Goal: Task Accomplishment & Management: Use online tool/utility

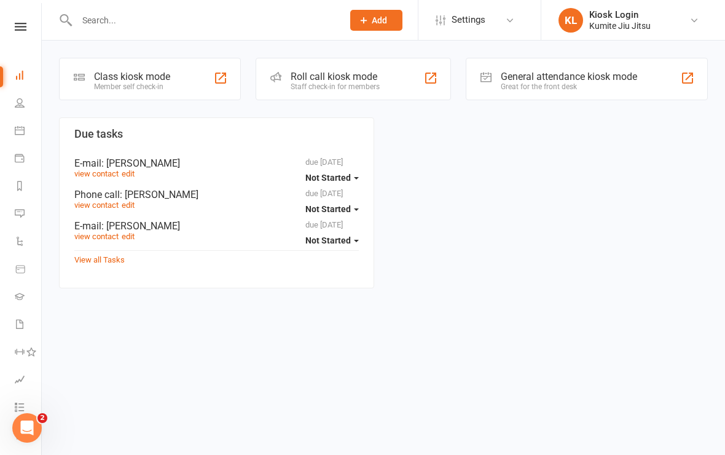
click at [168, 74] on div "Class kiosk mode" at bounding box center [132, 77] width 76 height 12
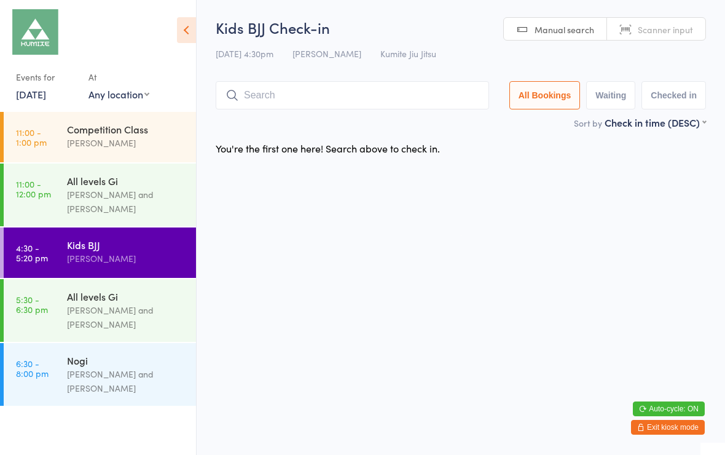
click at [281, 109] on input "search" at bounding box center [352, 95] width 273 height 28
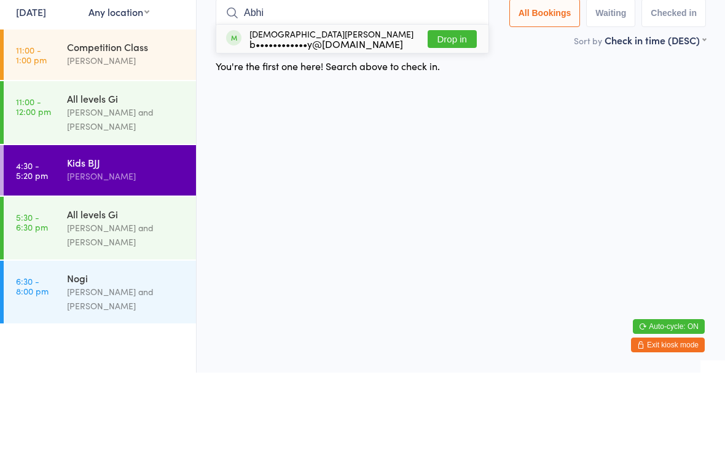
type input "Abhi"
click at [448, 112] on button "Drop in" at bounding box center [452, 121] width 49 height 18
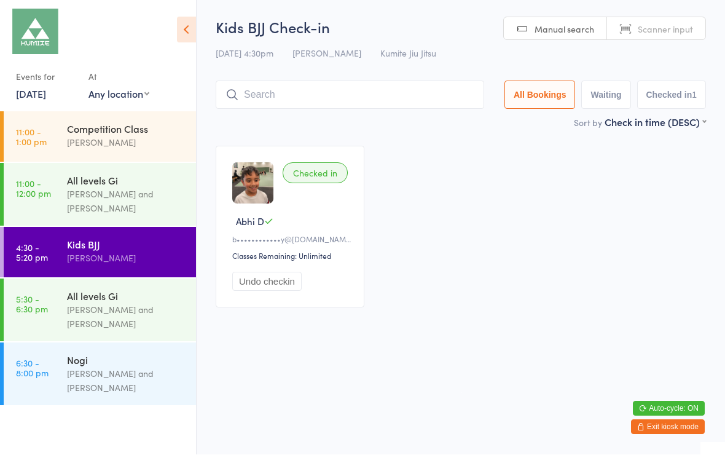
click at [336, 126] on div "Sort by Check in time (DESC) First name (ASC) First name (DESC) Last name (ASC)…" at bounding box center [461, 122] width 490 height 14
click at [340, 92] on input "search" at bounding box center [350, 95] width 268 height 28
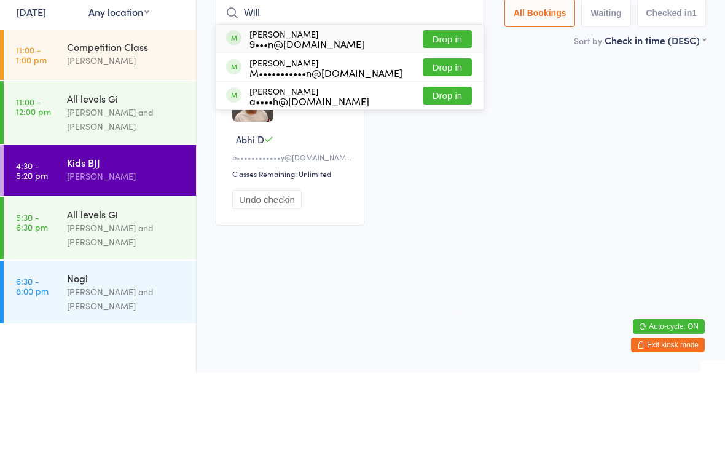
type input "Will"
click at [449, 141] on button "Drop in" at bounding box center [447, 150] width 49 height 18
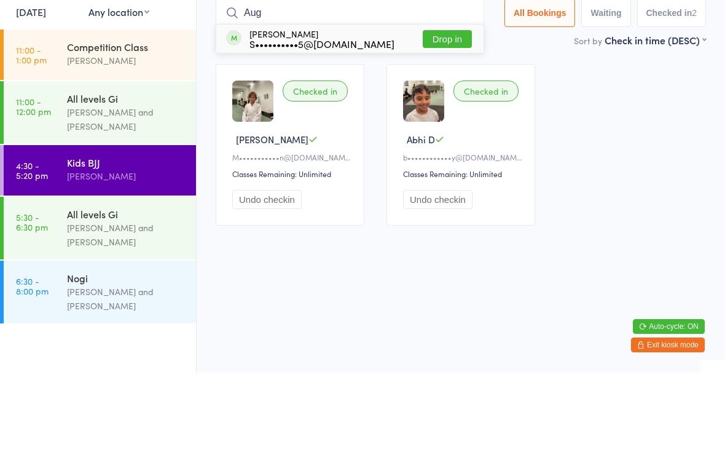
type input "Aug"
click at [436, 112] on button "Drop in" at bounding box center [447, 121] width 49 height 18
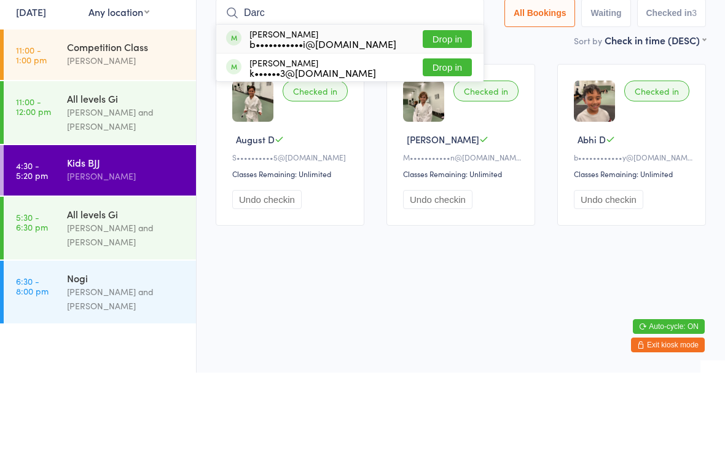
type input "Darc"
click at [450, 112] on button "Drop in" at bounding box center [447, 121] width 49 height 18
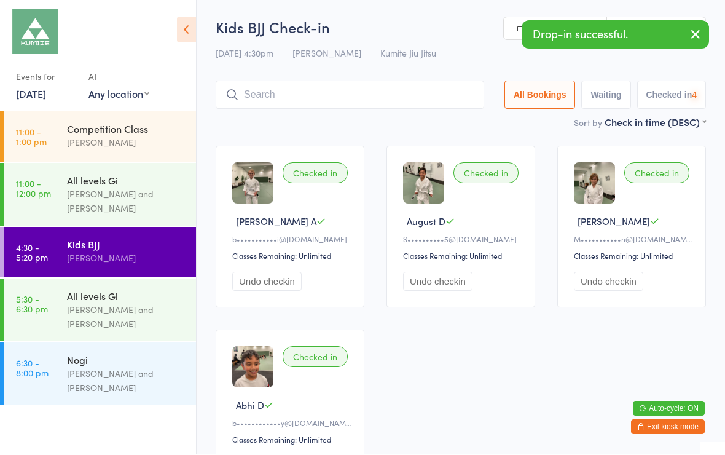
scroll to position [1, 0]
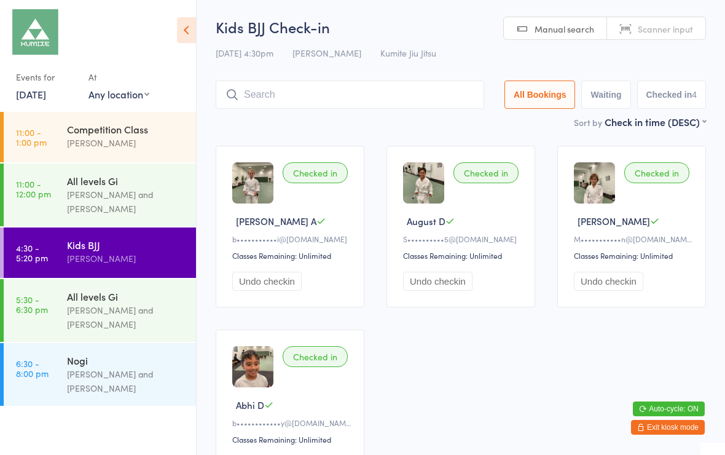
click at [372, 89] on input "search" at bounding box center [350, 94] width 268 height 28
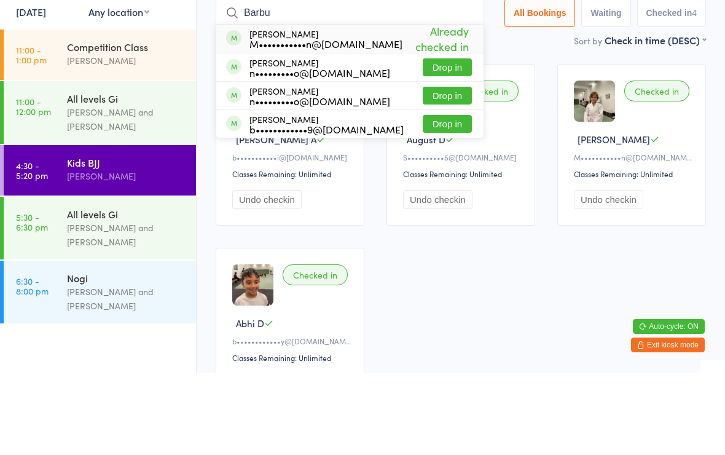
type input "Barbu"
click at [441, 141] on button "Drop in" at bounding box center [447, 150] width 49 height 18
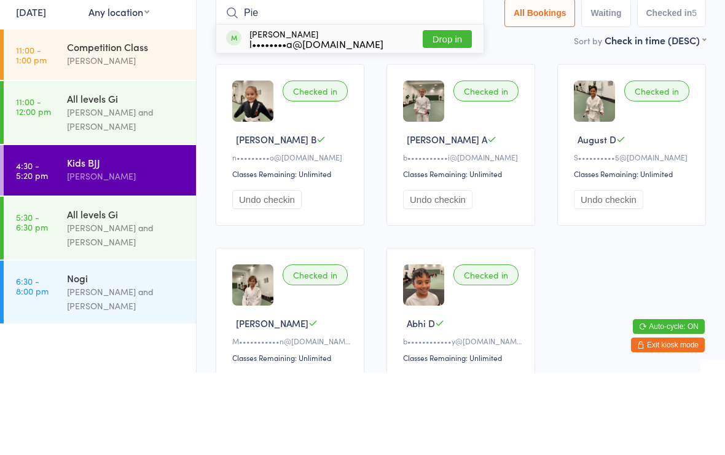
type input "Pie"
click at [442, 112] on button "Drop in" at bounding box center [447, 121] width 49 height 18
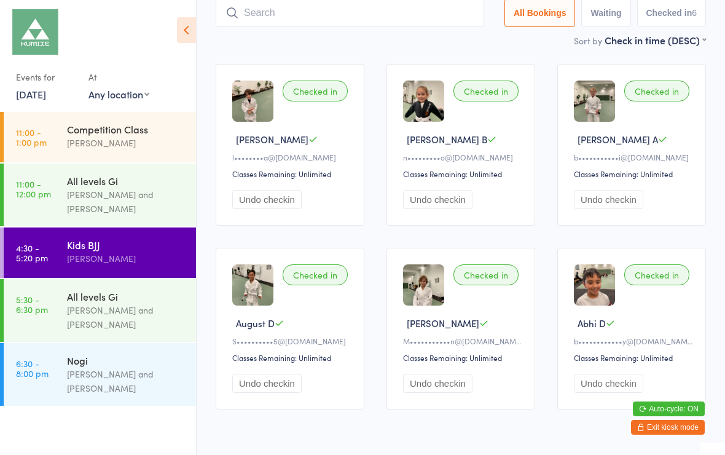
click at [659, 426] on button "Exit kiosk mode" at bounding box center [668, 427] width 74 height 15
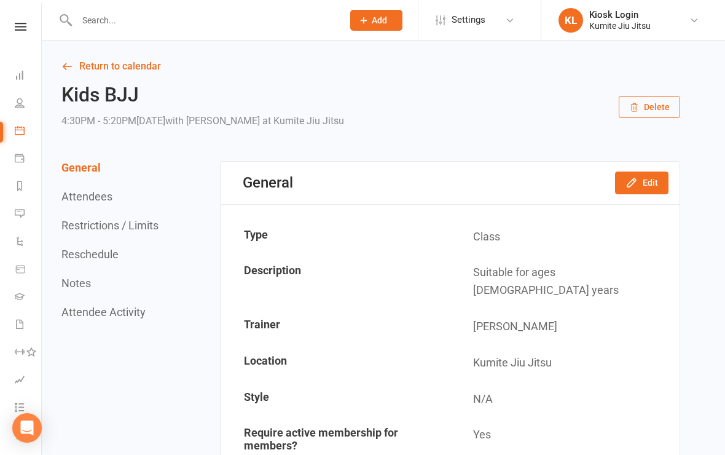
click at [138, 27] on input "text" at bounding box center [203, 20] width 261 height 17
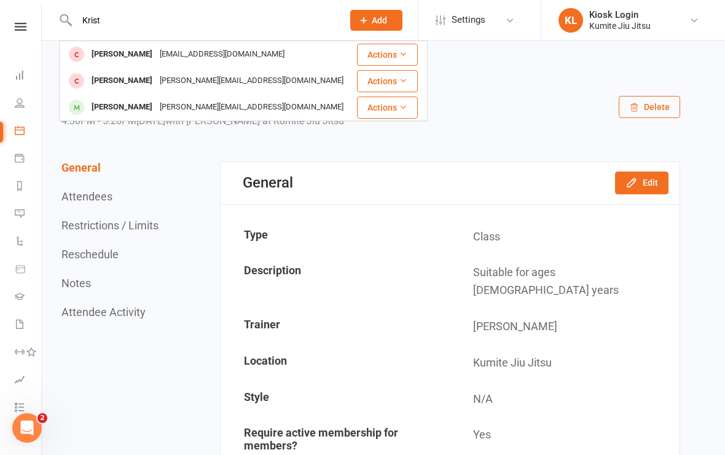
type input "Krist"
click at [184, 52] on div "Kavrakova@outlook.com" at bounding box center [222, 54] width 132 height 18
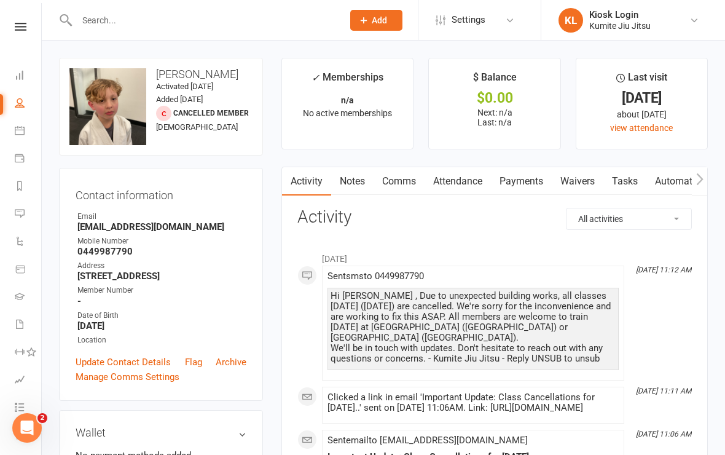
click at [585, 177] on link "Waivers" at bounding box center [578, 181] width 52 height 28
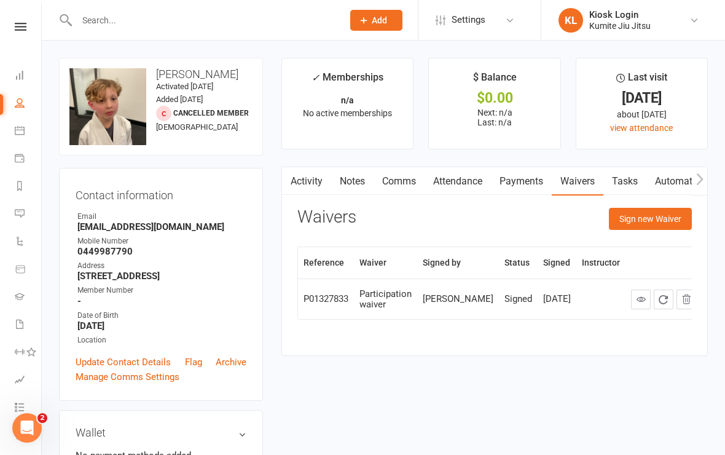
click at [651, 221] on button "Sign new Waiver" at bounding box center [650, 219] width 83 height 22
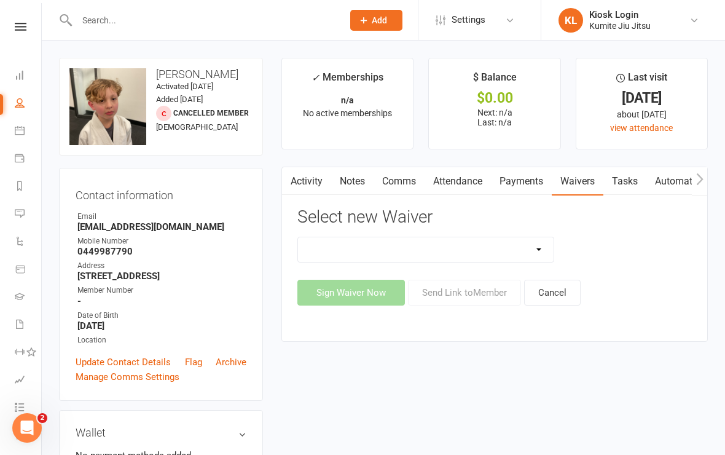
click at [522, 250] on select "10 x class pass Cancellation request Creonte membership Foundation membership I…" at bounding box center [426, 249] width 256 height 25
select select "11521"
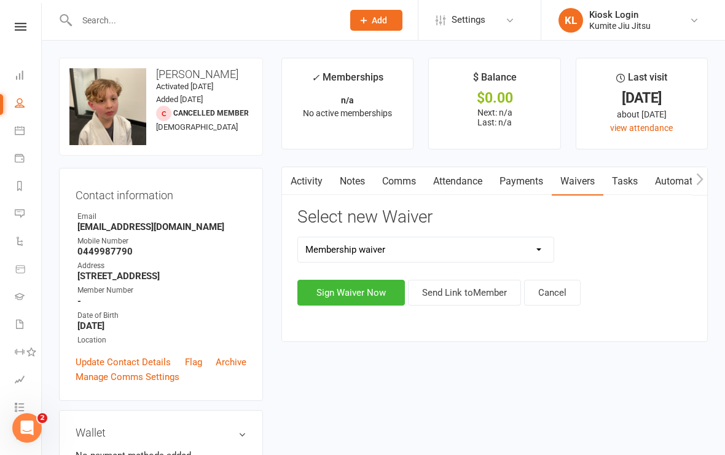
click at [359, 289] on button "Sign Waiver Now" at bounding box center [350, 292] width 107 height 26
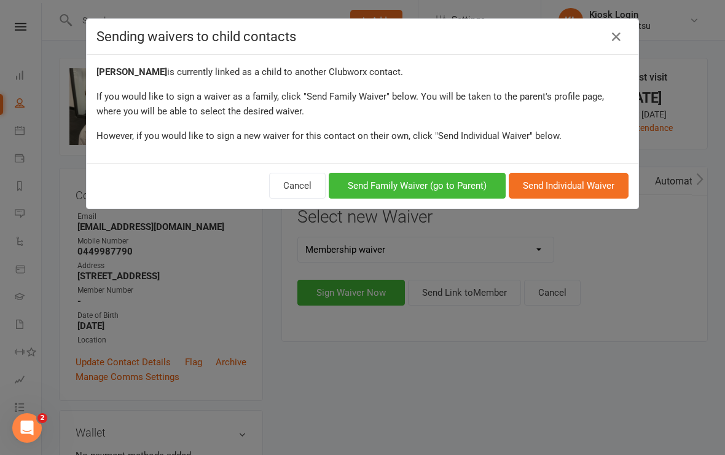
click at [426, 189] on button "Send Family Waiver (go to Parent)" at bounding box center [417, 186] width 177 height 26
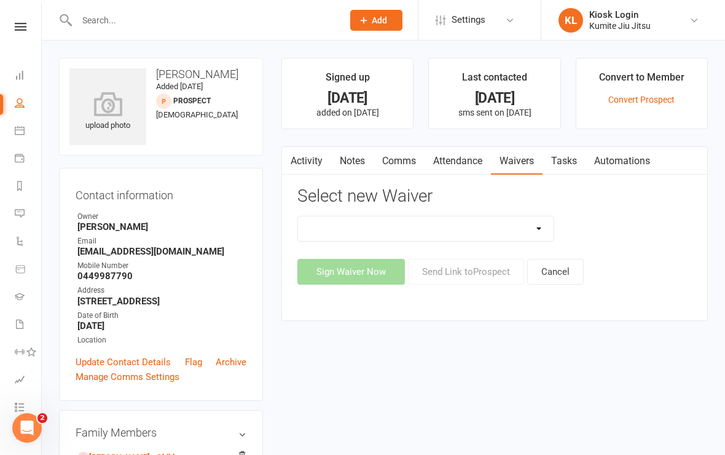
click at [522, 225] on select "10 x class pass Cancellation request Creonte membership Foundation membership I…" at bounding box center [426, 228] width 256 height 25
select select "11521"
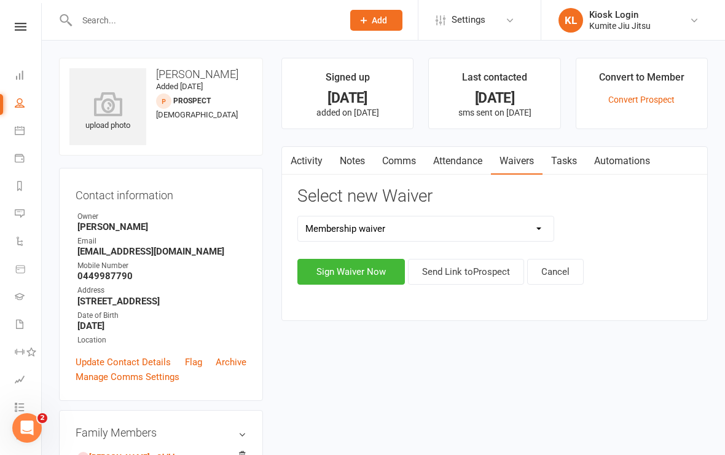
click at [372, 270] on button "Sign Waiver Now" at bounding box center [350, 272] width 107 height 26
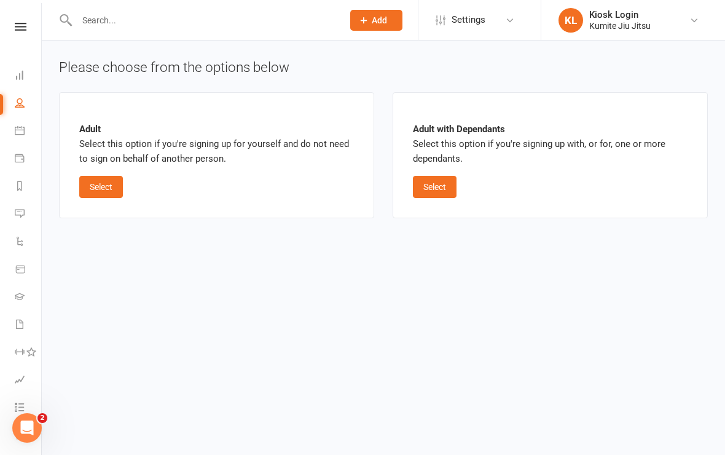
click at [450, 183] on button "Select" at bounding box center [435, 187] width 44 height 22
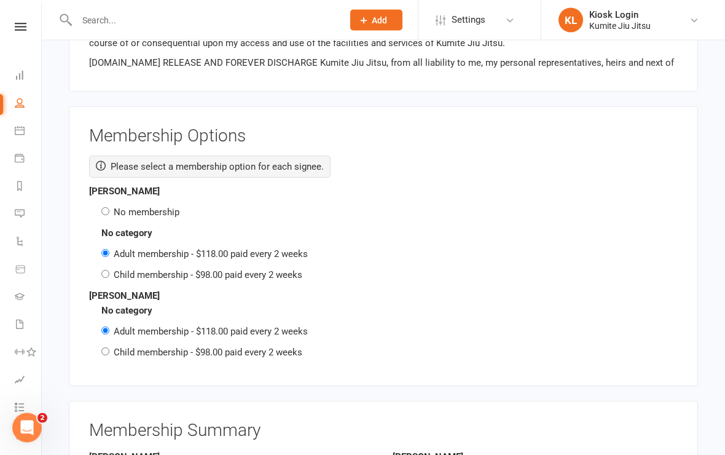
click at [115, 207] on label "No membership" at bounding box center [147, 212] width 66 height 11
click at [109, 208] on input "No membership" at bounding box center [105, 212] width 8 height 8
radio input "true"
radio input "false"
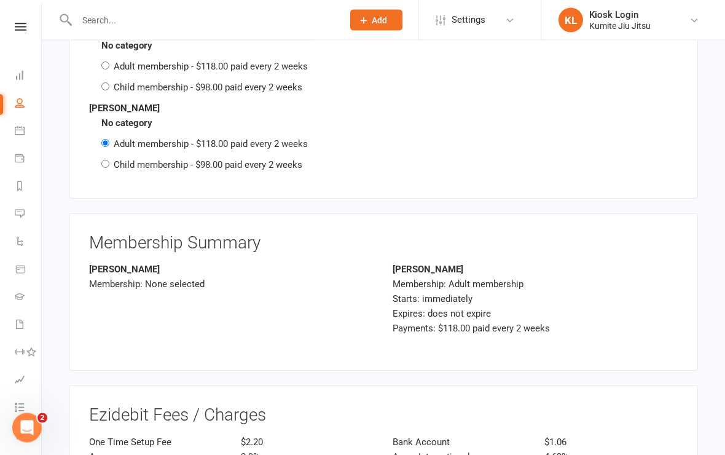
scroll to position [1922, 0]
click at [106, 160] on input "Child membership - $98.00 paid every 2 weeks" at bounding box center [105, 164] width 8 height 8
radio input "true"
radio input "false"
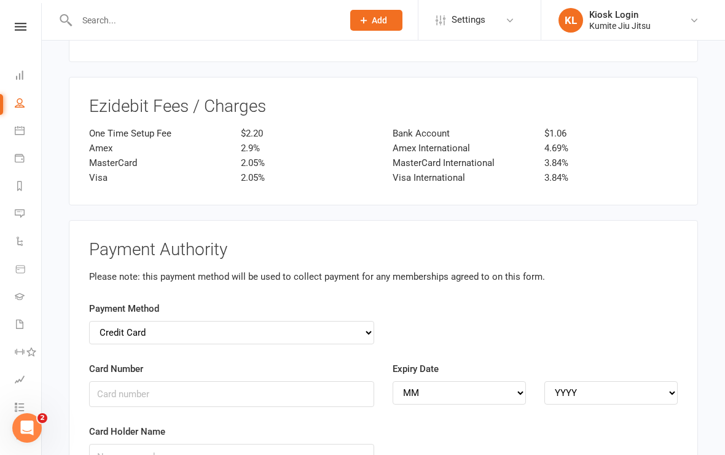
scroll to position [2260, 0]
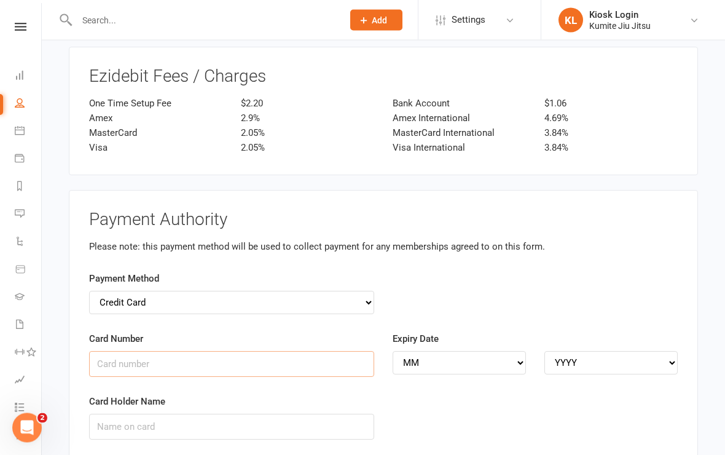
click at [235, 351] on input "Card Number" at bounding box center [231, 364] width 285 height 26
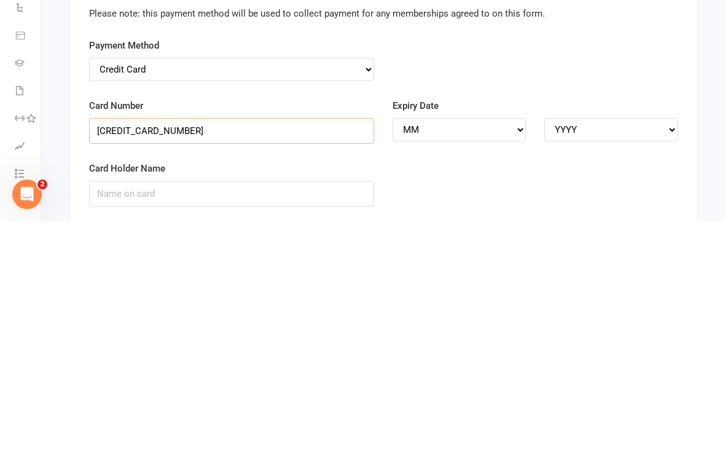
type input "5520603023966485"
click at [475, 351] on select "MM 01 02 03 04 05 06 07 08 09 10 11 12" at bounding box center [459, 362] width 133 height 23
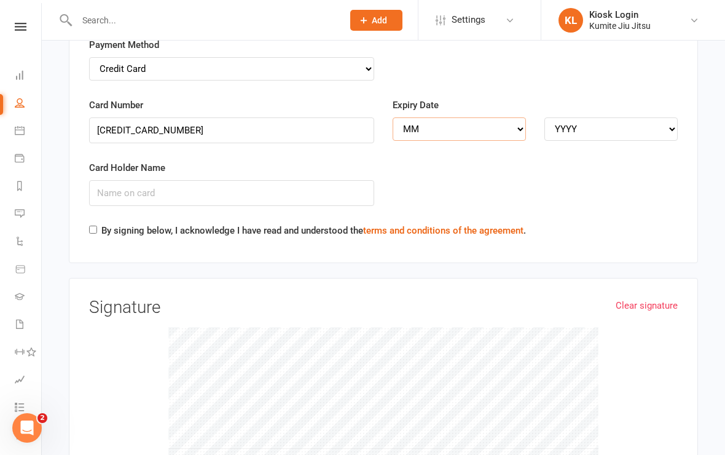
select select "12"
click at [600, 117] on select "YYYY 2025 2026 2027 2028 2029 2030 2031 2032 2033 2034" at bounding box center [610, 128] width 133 height 23
select select "2027"
click at [257, 180] on input "Card Holder Name" at bounding box center [231, 193] width 285 height 26
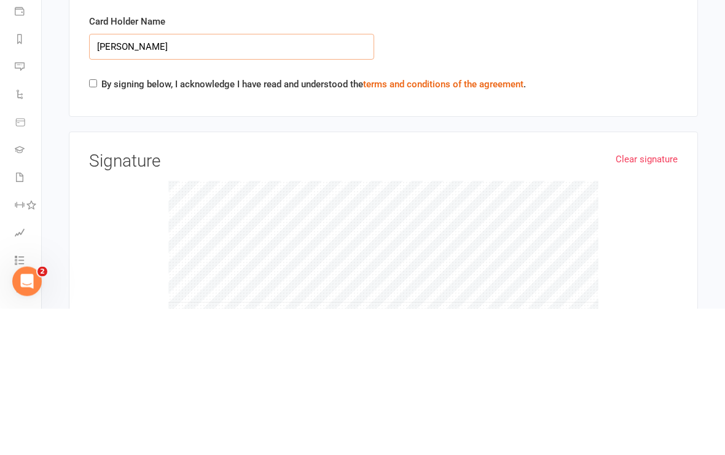
type input "Kremena Kavrakova"
click at [93, 226] on input "By signing below, I acknowledge I have read and understood the terms and condit…" at bounding box center [93, 230] width 8 height 8
checkbox input "true"
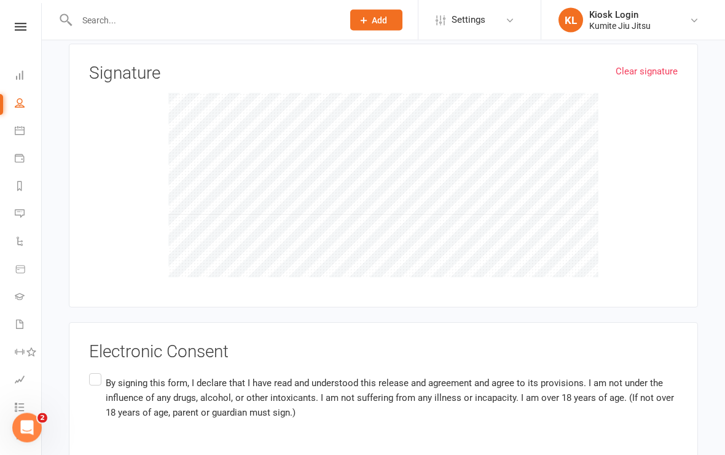
scroll to position [2738, 0]
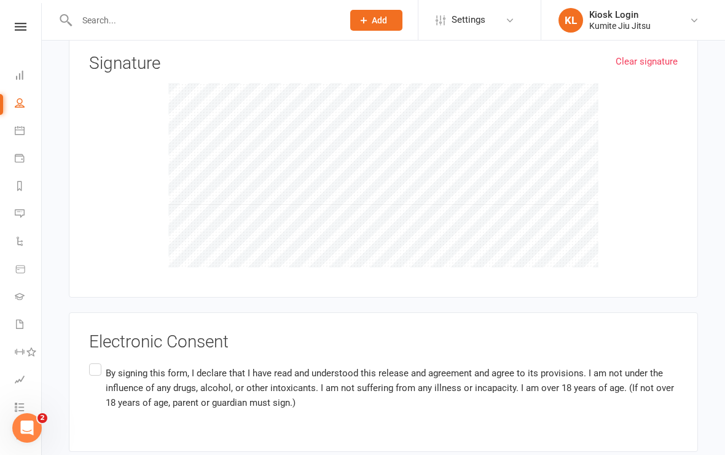
click at [95, 361] on label "By signing this form, I declare that I have read and understood this release an…" at bounding box center [383, 387] width 588 height 53
click at [95, 361] on input "By signing this form, I declare that I have read and understood this release an…" at bounding box center [93, 361] width 8 height 0
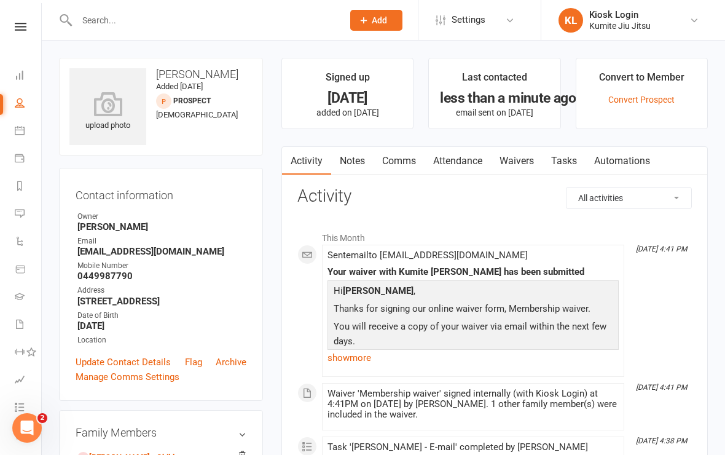
click at [25, 29] on icon at bounding box center [21, 27] width 12 height 8
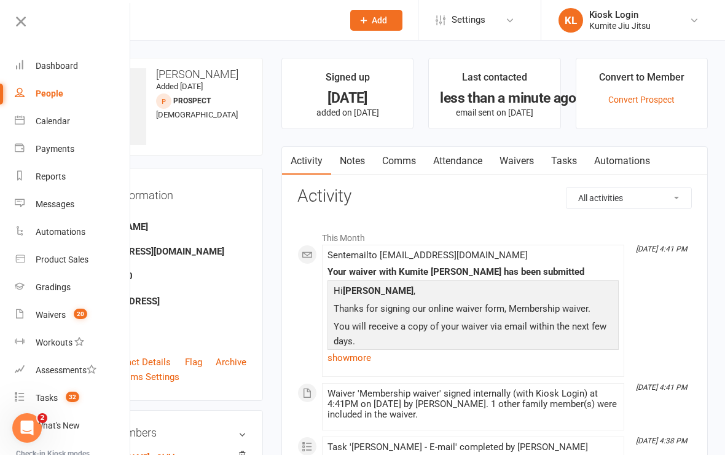
click at [76, 313] on span "20" at bounding box center [81, 313] width 14 height 10
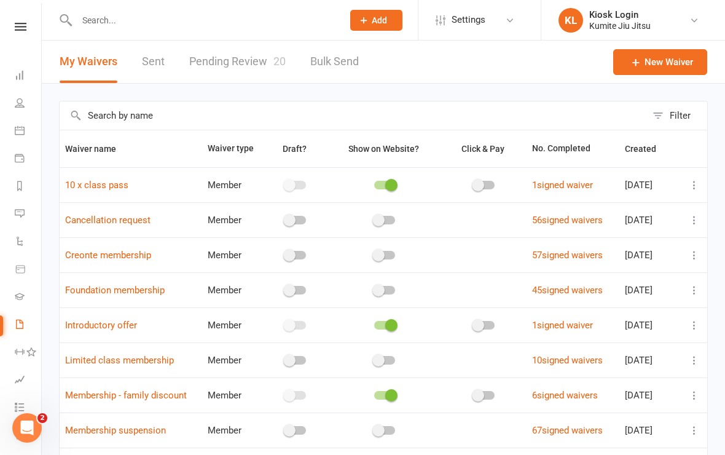
click at [243, 66] on link "Pending Review 20" at bounding box center [237, 62] width 96 height 42
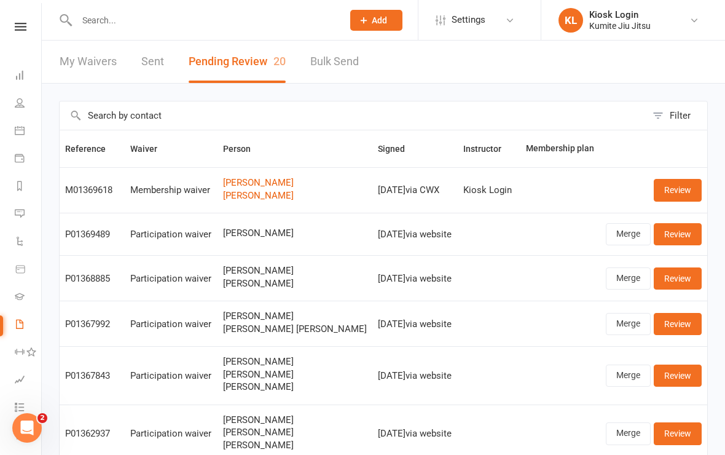
click at [677, 189] on link "Review" at bounding box center [678, 190] width 48 height 22
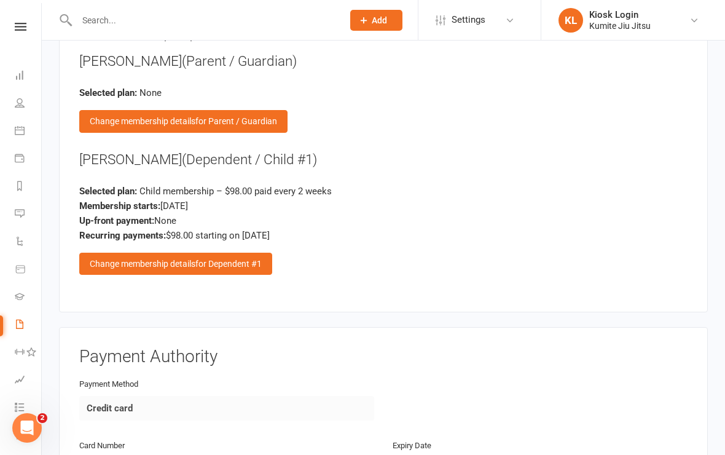
scroll to position [1342, 0]
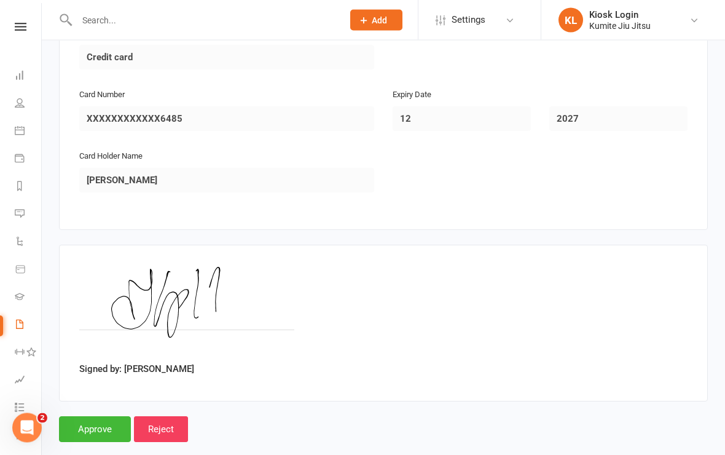
click at [102, 416] on input "Approve" at bounding box center [95, 429] width 72 height 26
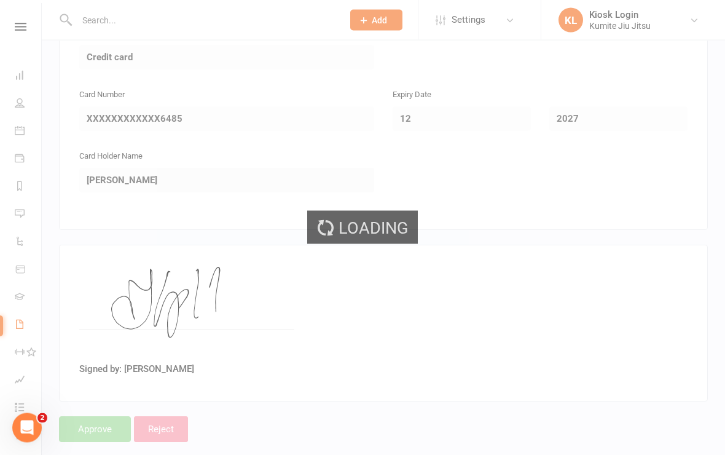
scroll to position [1693, 0]
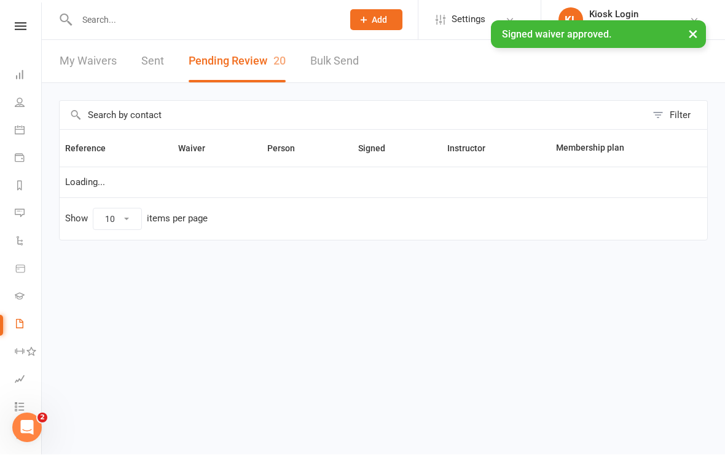
scroll to position [1, 0]
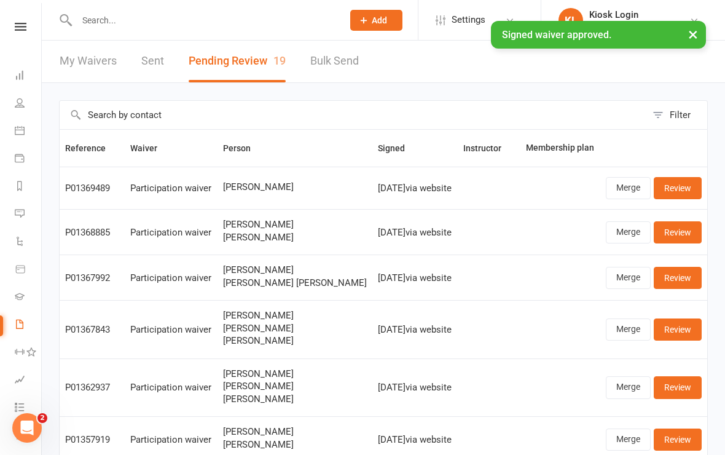
click at [23, 30] on icon at bounding box center [21, 27] width 12 height 8
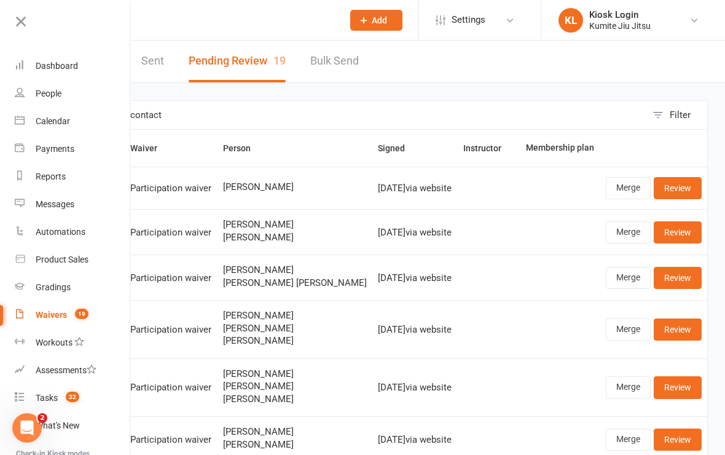
click at [71, 66] on div "Dashboard" at bounding box center [57, 66] width 42 height 10
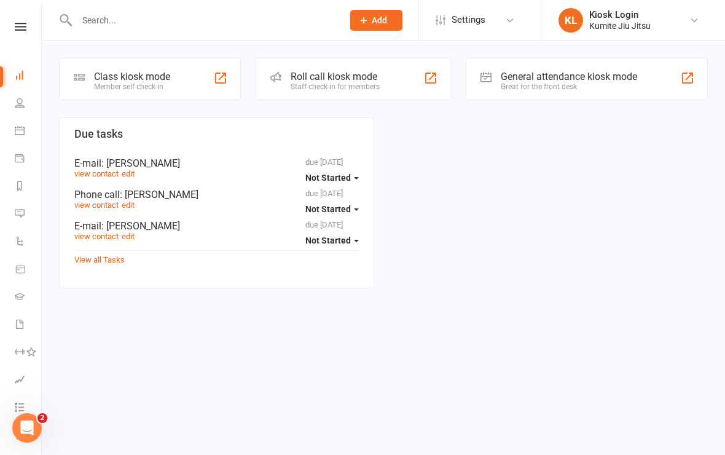
click at [179, 82] on div "Class kiosk mode Member self check-in" at bounding box center [150, 79] width 182 height 42
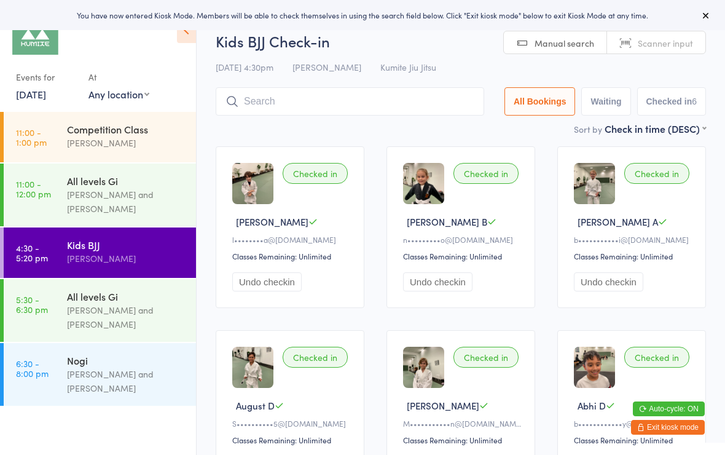
click at [267, 99] on input "search" at bounding box center [350, 101] width 268 height 28
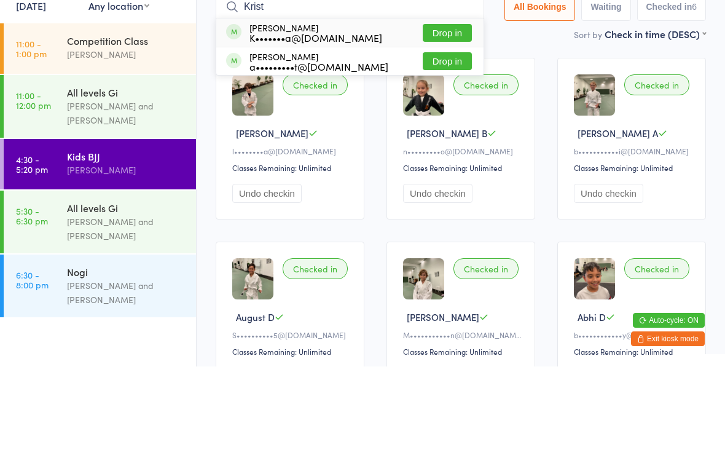
type input "Krist"
click at [438, 112] on button "Drop in" at bounding box center [447, 121] width 49 height 18
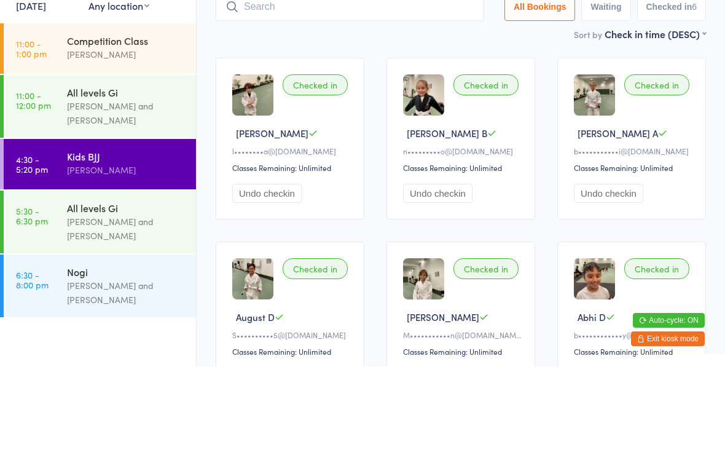
scroll to position [88, 0]
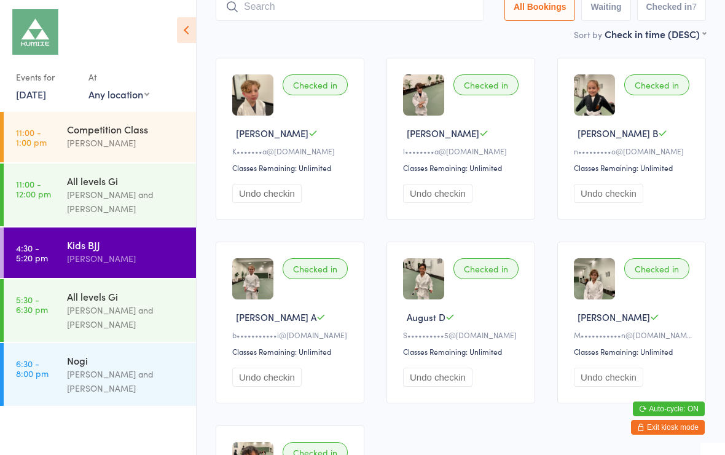
click at [297, 12] on input "search" at bounding box center [350, 7] width 268 height 28
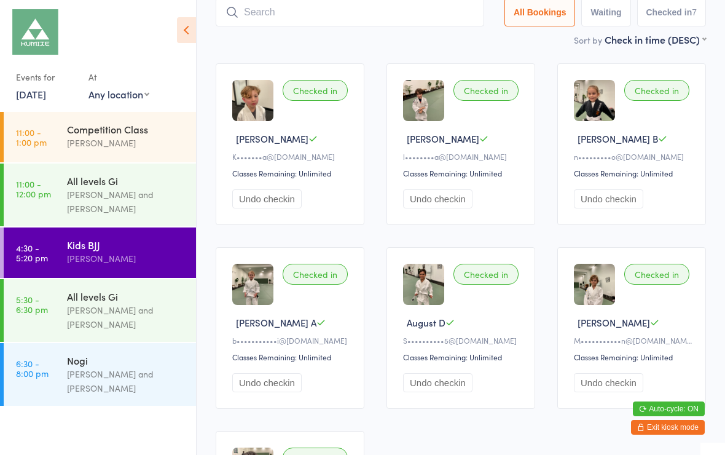
scroll to position [82, 0]
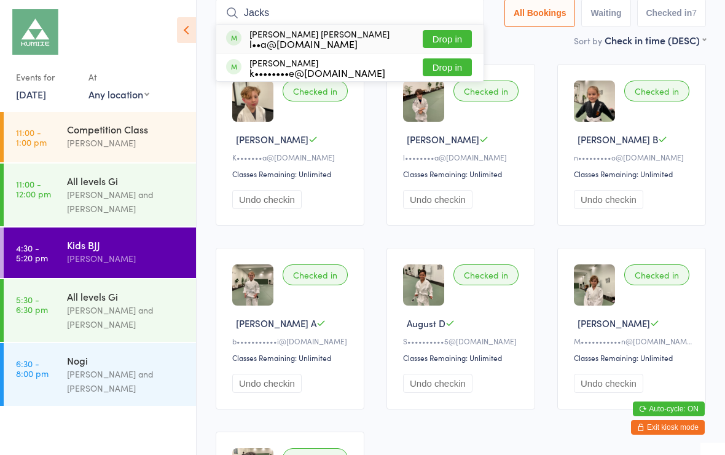
type input "Jacks"
click at [445, 41] on button "Drop in" at bounding box center [447, 39] width 49 height 18
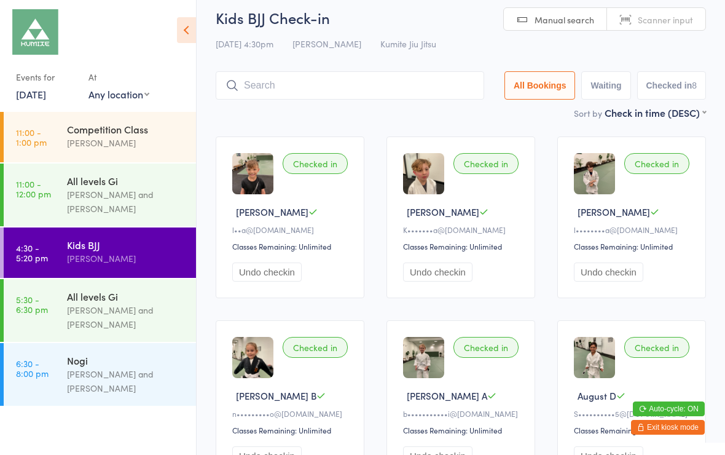
scroll to position [0, 0]
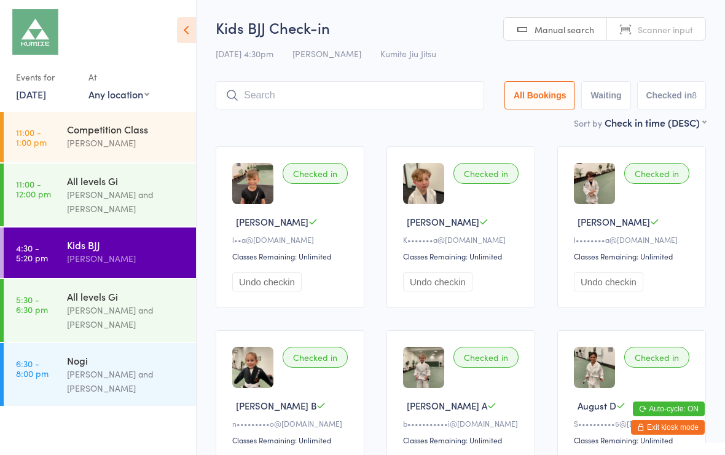
click at [336, 95] on input "search" at bounding box center [350, 95] width 268 height 28
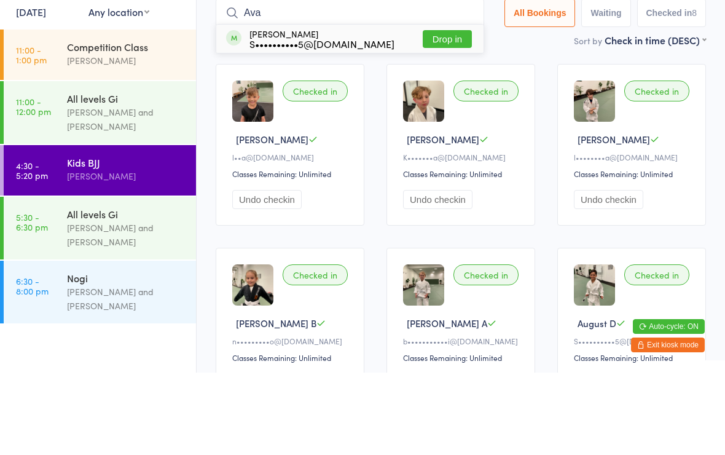
type input "Ava"
click at [444, 112] on button "Drop in" at bounding box center [447, 121] width 49 height 18
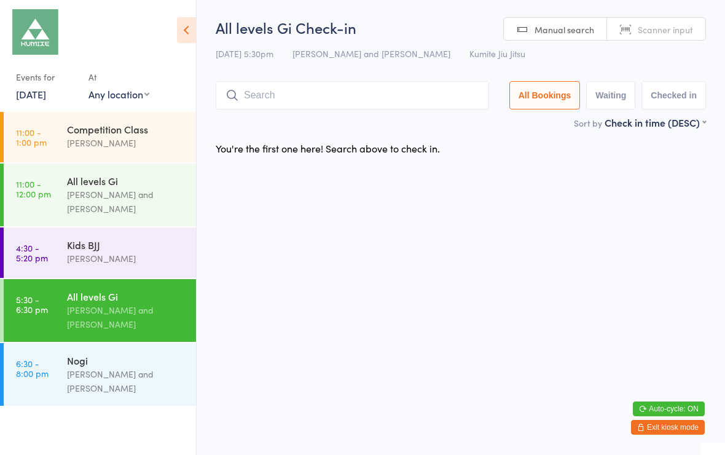
click at [393, 107] on input "search" at bounding box center [352, 95] width 273 height 28
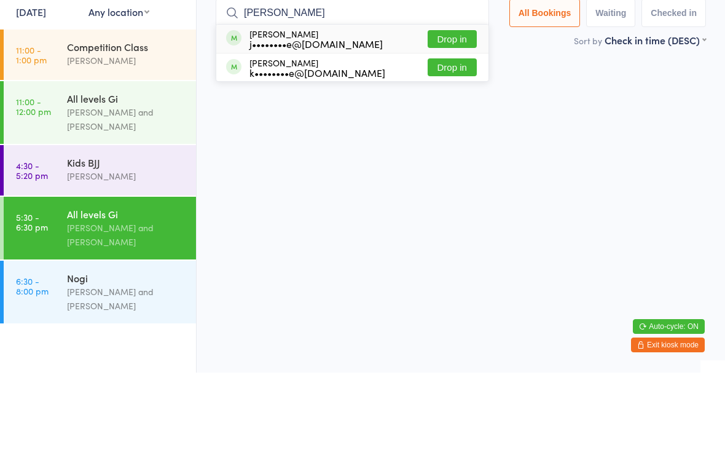
type input "James"
click at [455, 112] on button "Drop in" at bounding box center [452, 121] width 49 height 18
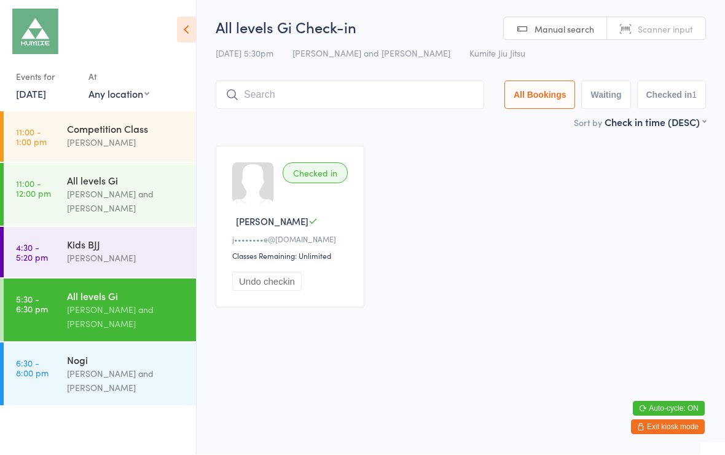
click at [669, 430] on button "Exit kiosk mode" at bounding box center [668, 427] width 74 height 15
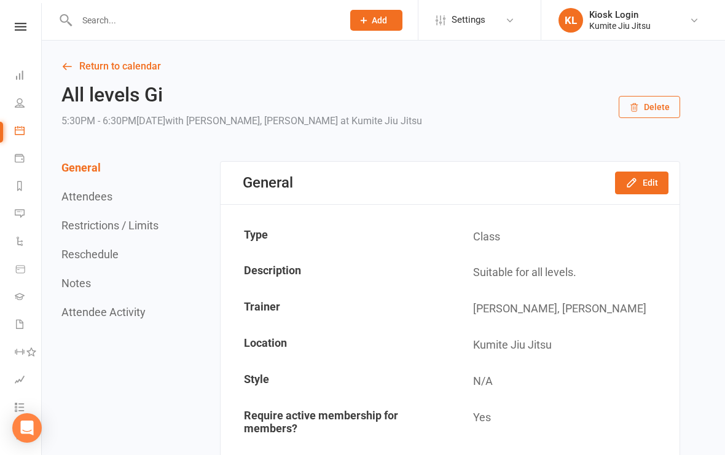
click at [149, 19] on input "text" at bounding box center [203, 20] width 261 height 17
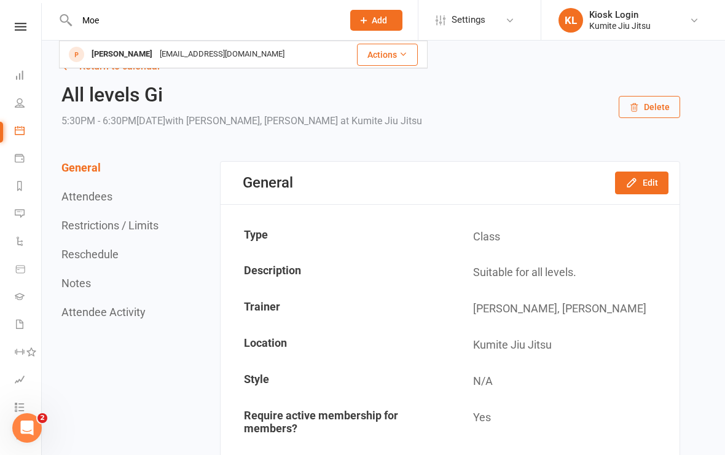
type input "Moe"
click at [266, 55] on div "Daniel Moeller danmoe457@icloud.com" at bounding box center [200, 54] width 281 height 25
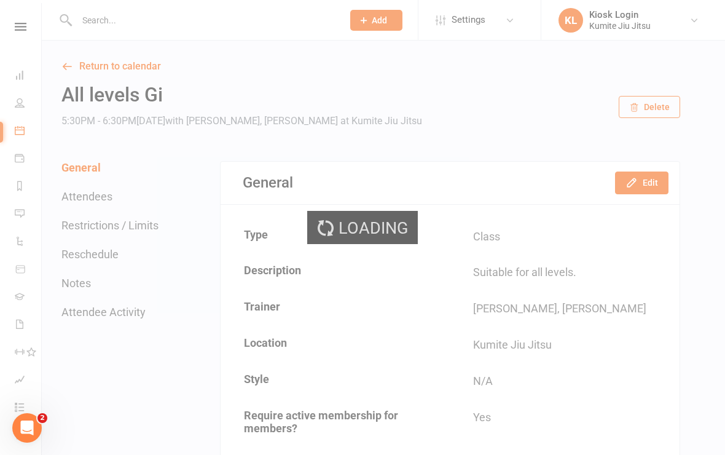
click at [264, 63] on div "Loading" at bounding box center [362, 227] width 725 height 455
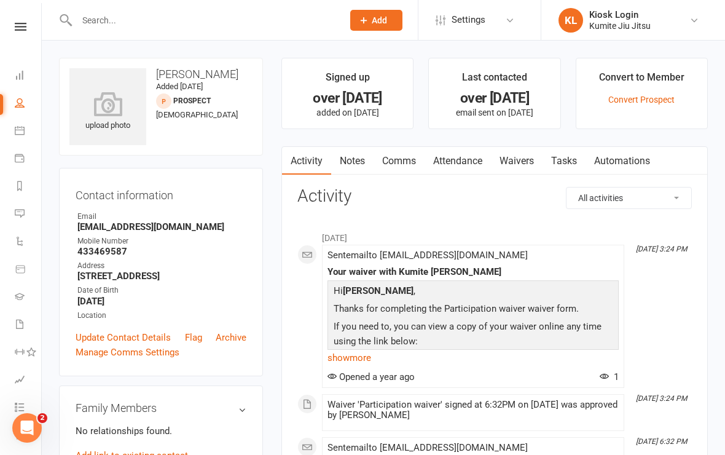
click at [656, 103] on link "Convert Prospect" at bounding box center [641, 100] width 66 height 10
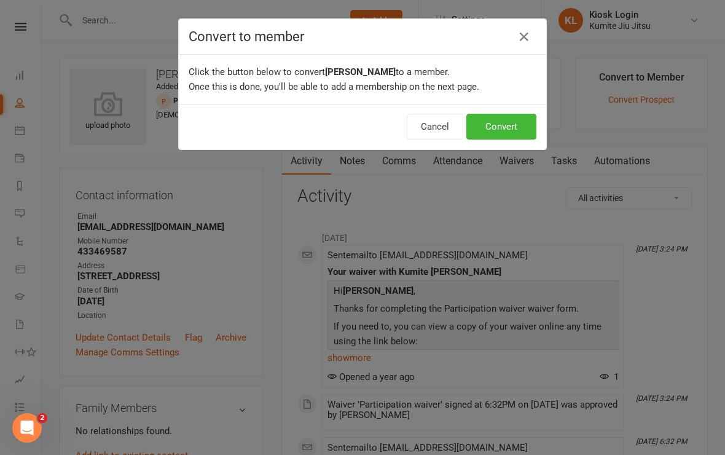
click at [511, 128] on button "Convert" at bounding box center [501, 127] width 70 height 26
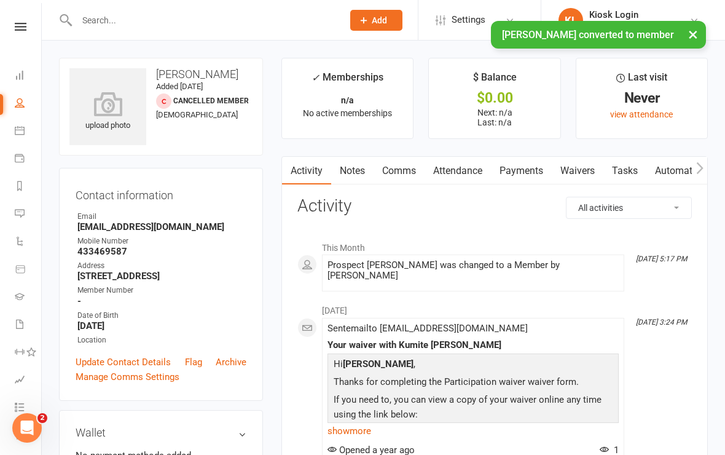
click at [586, 173] on link "Waivers" at bounding box center [578, 171] width 52 height 28
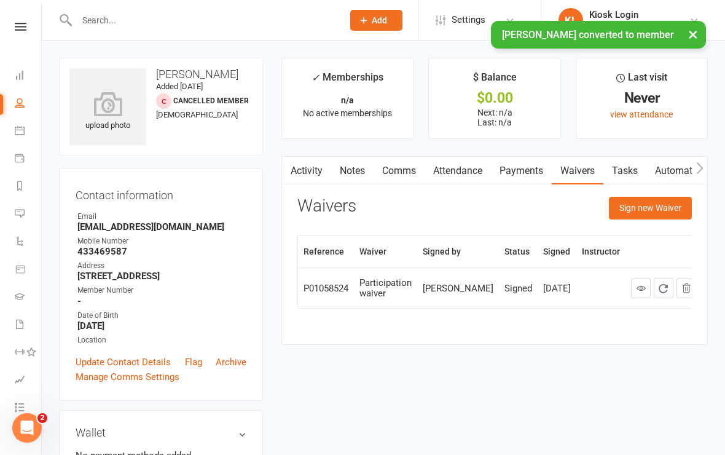
click at [647, 207] on button "Sign new Waiver" at bounding box center [650, 208] width 83 height 22
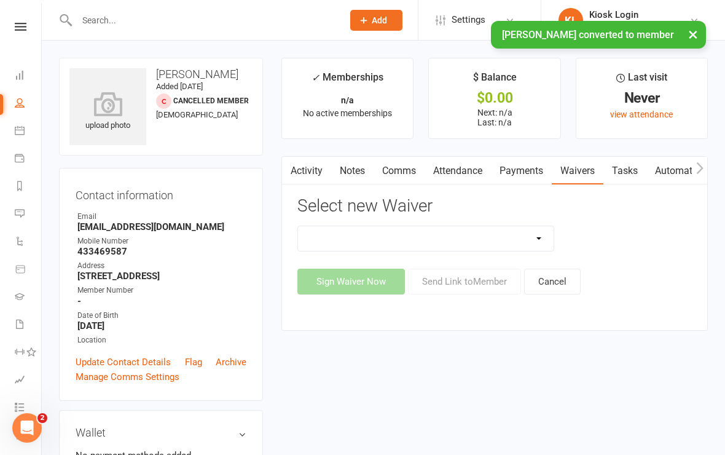
click at [509, 238] on select "10 x class pass Cancellation request Creonte membership Foundation membership I…" at bounding box center [426, 238] width 256 height 25
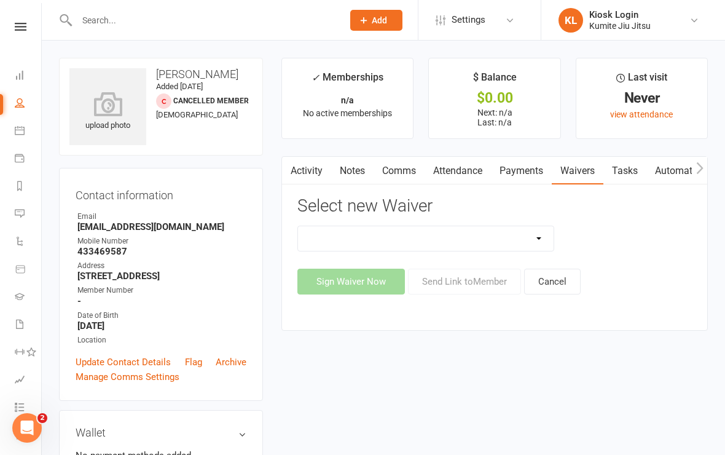
select select "11521"
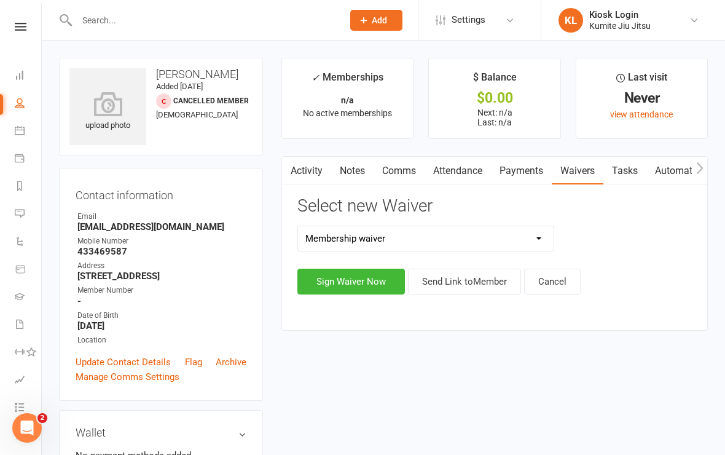
click at [378, 279] on button "Sign Waiver Now" at bounding box center [350, 281] width 107 height 26
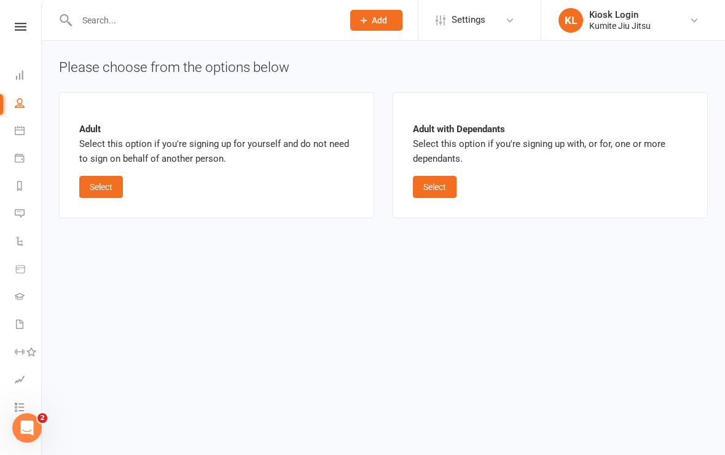
click at [105, 189] on button "Select" at bounding box center [101, 187] width 44 height 22
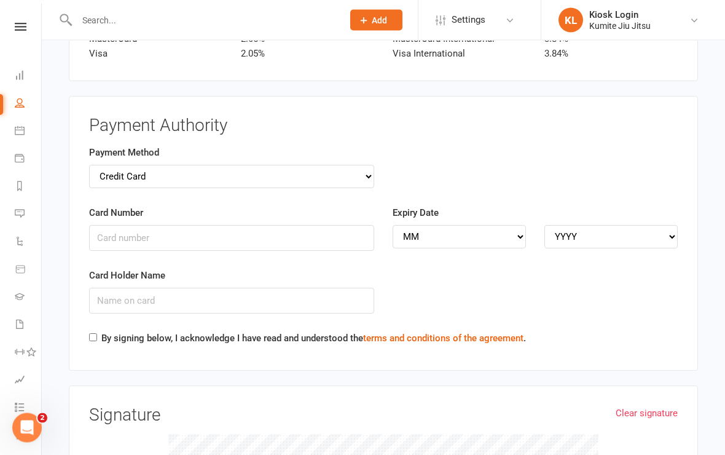
scroll to position [1695, 0]
click at [126, 225] on input "Card Number" at bounding box center [231, 238] width 285 height 26
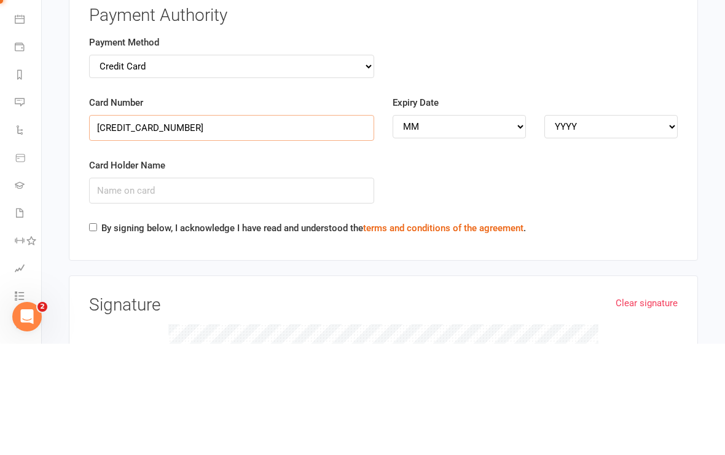
type input "5326555244770227"
click at [513, 226] on select "MM 01 02 03 04 05 06 07 08 09 10 11 12" at bounding box center [459, 237] width 133 height 23
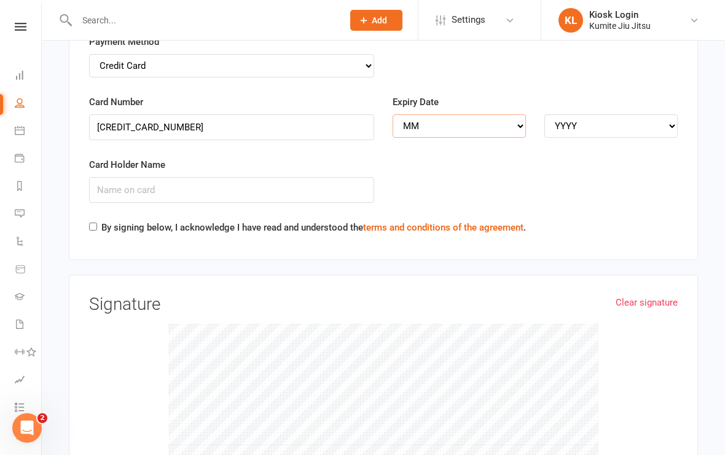
select select "07"
click at [657, 114] on select "YYYY 2025 2026 2027 2028 2029 2030 2031 2032 2033 2034" at bounding box center [610, 125] width 133 height 23
select select "2027"
click at [303, 178] on input "Card Holder Name" at bounding box center [231, 190] width 285 height 26
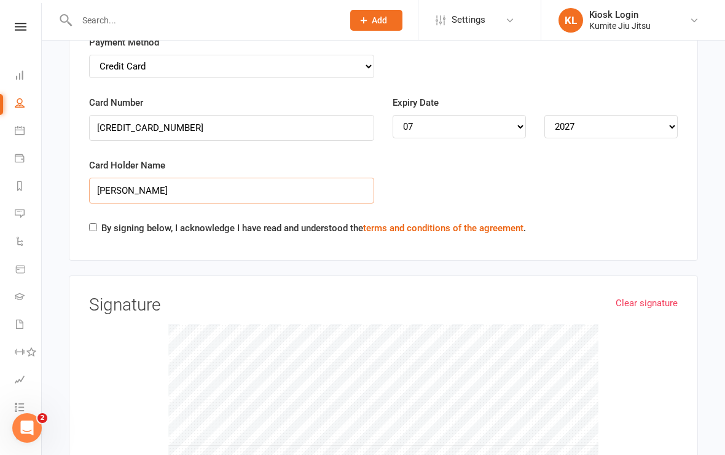
type input "Daniel Moeller"
click at [599, 158] on div "Card Holder Name Daniel Moeller" at bounding box center [383, 189] width 607 height 63
click at [93, 223] on input "By signing below, I acknowledge I have read and understood the terms and condit…" at bounding box center [93, 227] width 8 height 8
checkbox input "true"
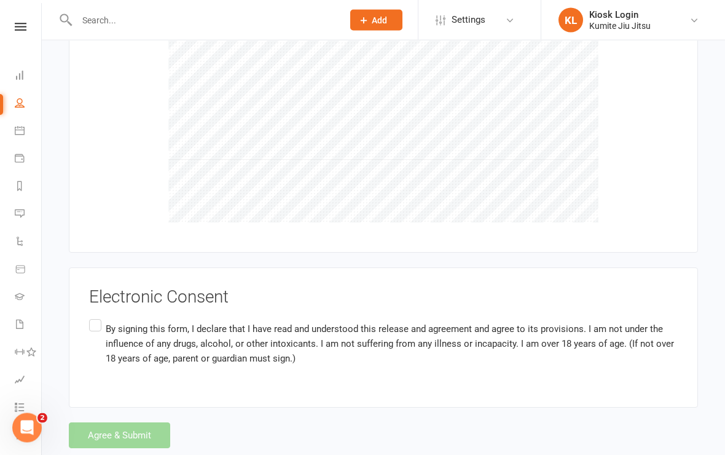
scroll to position [2092, 0]
click at [92, 316] on label "By signing this form, I declare that I have read and understood this release an…" at bounding box center [383, 342] width 588 height 53
click at [92, 316] on input "By signing this form, I declare that I have read and understood this release an…" at bounding box center [93, 316] width 8 height 0
click at [142, 422] on button "Agree & Submit" at bounding box center [119, 435] width 101 height 26
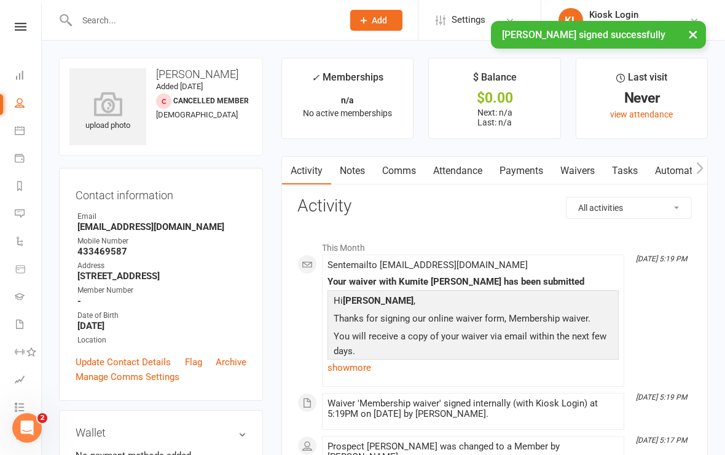
click at [112, 116] on icon at bounding box center [107, 104] width 77 height 25
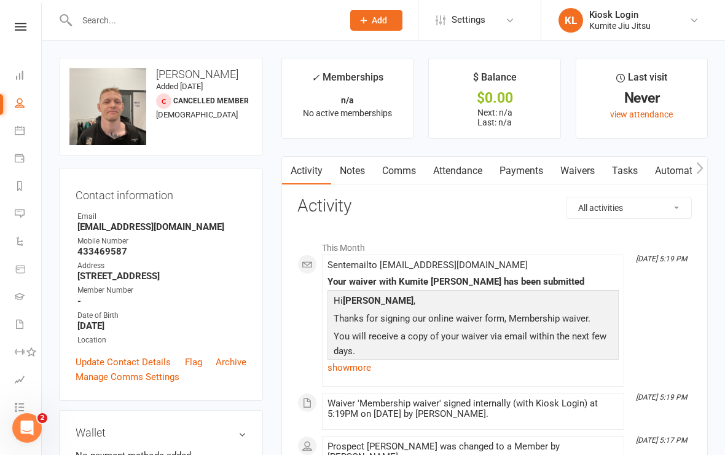
click at [25, 29] on icon at bounding box center [21, 27] width 12 height 8
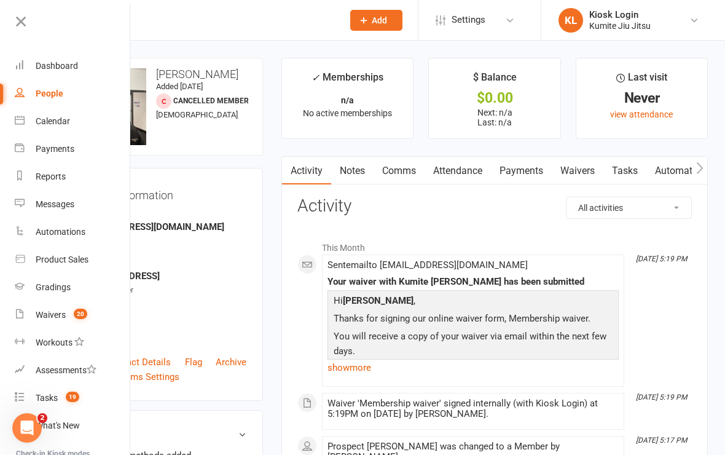
click at [75, 66] on div "Dashboard" at bounding box center [57, 66] width 42 height 10
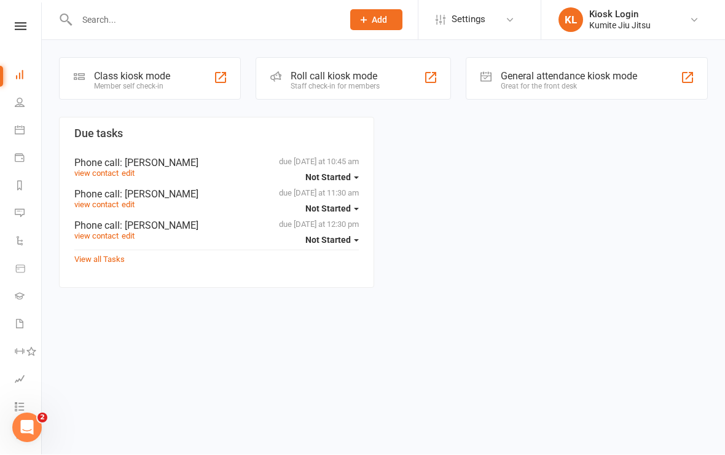
click at [201, 76] on div "Class kiosk mode Member self check-in" at bounding box center [150, 79] width 182 height 42
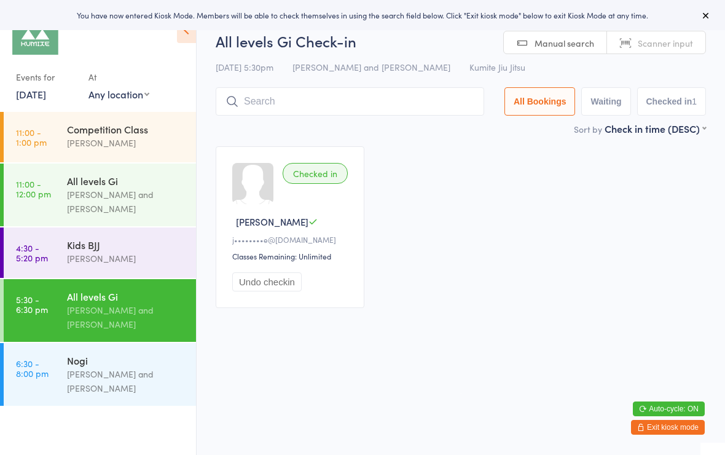
click at [702, 20] on icon at bounding box center [706, 15] width 10 height 10
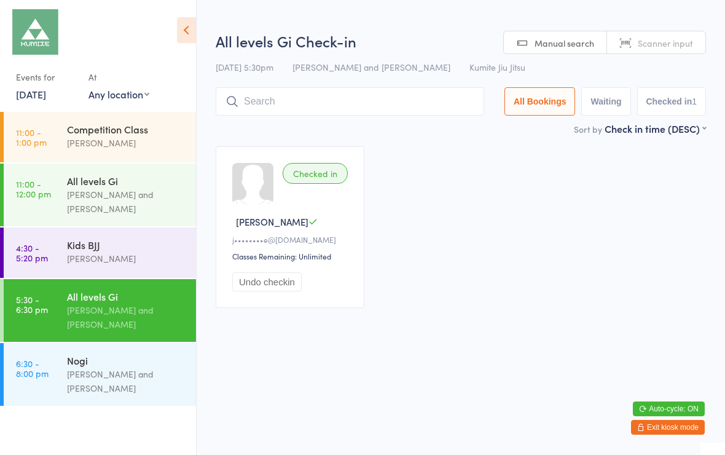
click at [666, 413] on button "Auto-cycle: ON" at bounding box center [669, 408] width 72 height 15
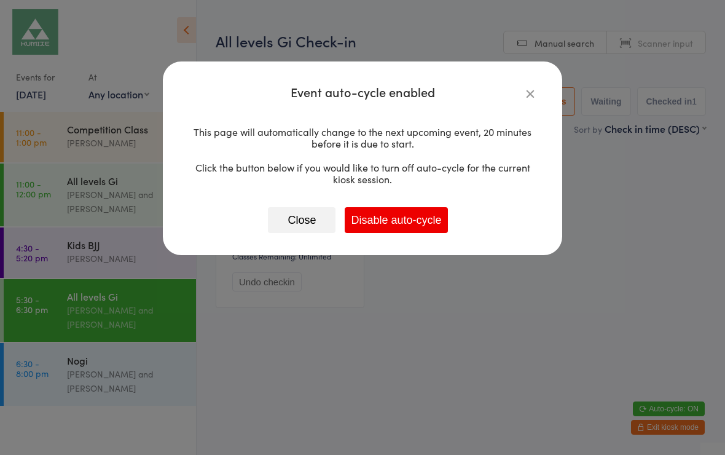
click at [297, 222] on button "Close" at bounding box center [302, 220] width 68 height 26
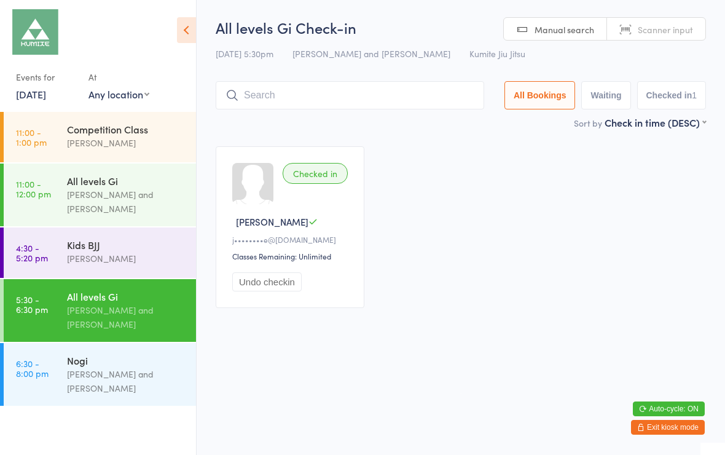
click at [658, 428] on button "Exit kiosk mode" at bounding box center [668, 427] width 74 height 15
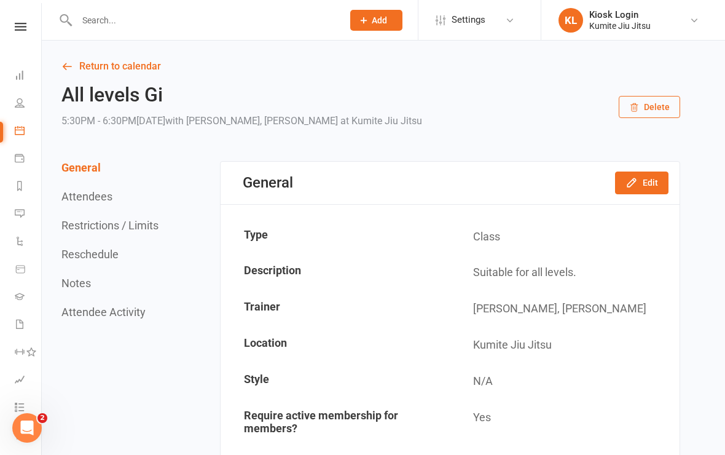
click at [27, 27] on link at bounding box center [21, 27] width 44 height 8
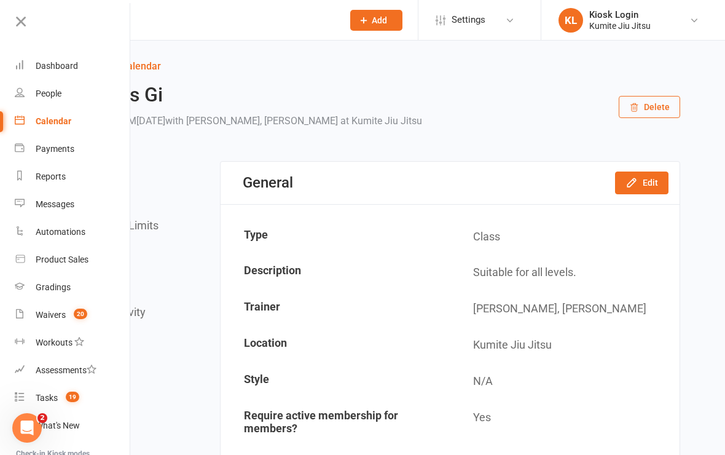
click at [75, 313] on span "20" at bounding box center [81, 313] width 14 height 10
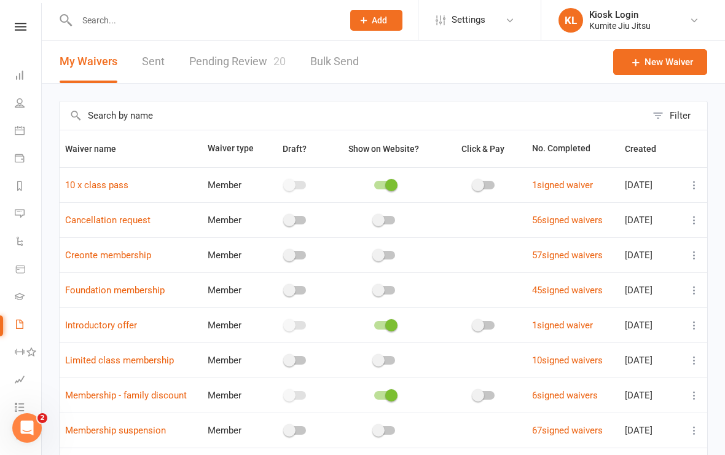
click at [249, 61] on link "Pending Review 20" at bounding box center [237, 62] width 96 height 42
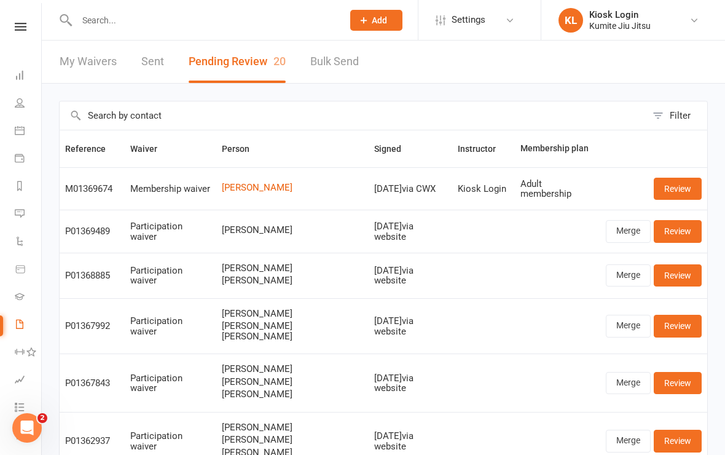
click at [679, 192] on link "Review" at bounding box center [678, 189] width 48 height 22
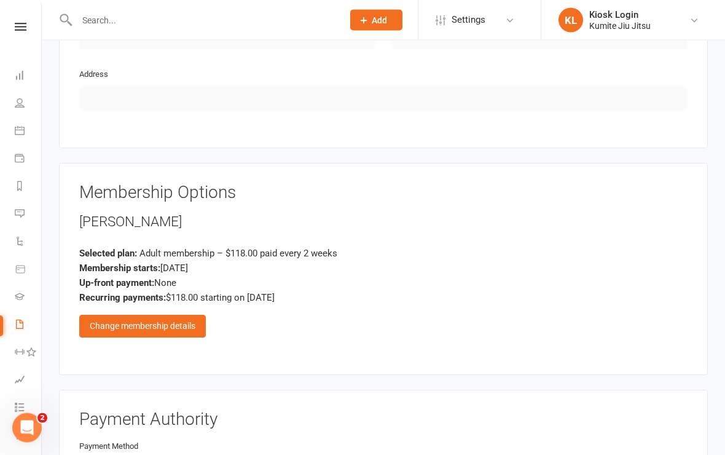
scroll to position [716, 0]
click at [174, 320] on div "Change membership details" at bounding box center [142, 326] width 127 height 22
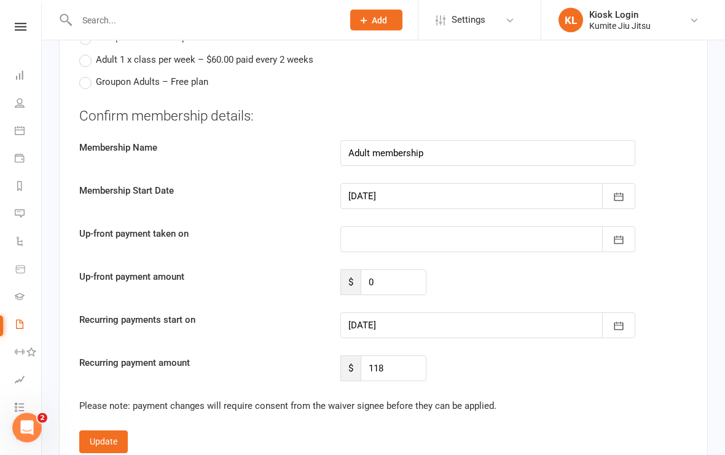
click at [616, 320] on icon "button" at bounding box center [618, 326] width 12 height 12
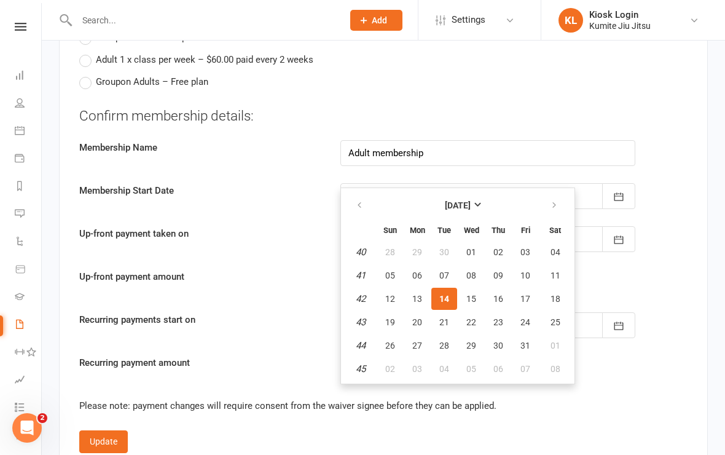
click at [469, 294] on span "15" at bounding box center [471, 299] width 10 height 10
type input "15 Oct 2025"
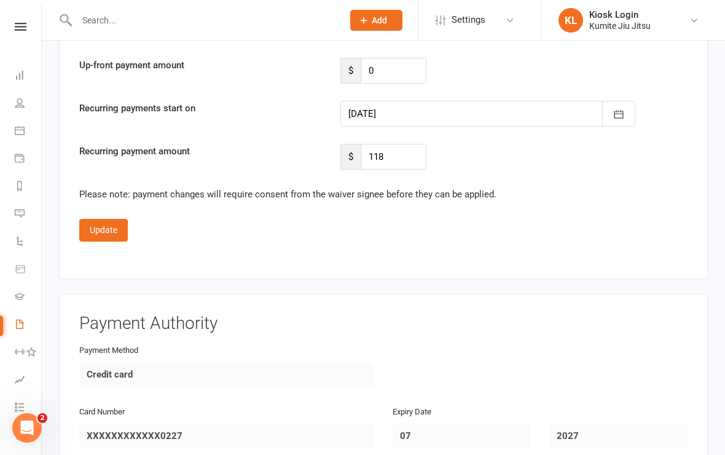
click at [115, 229] on button "Update" at bounding box center [103, 230] width 49 height 22
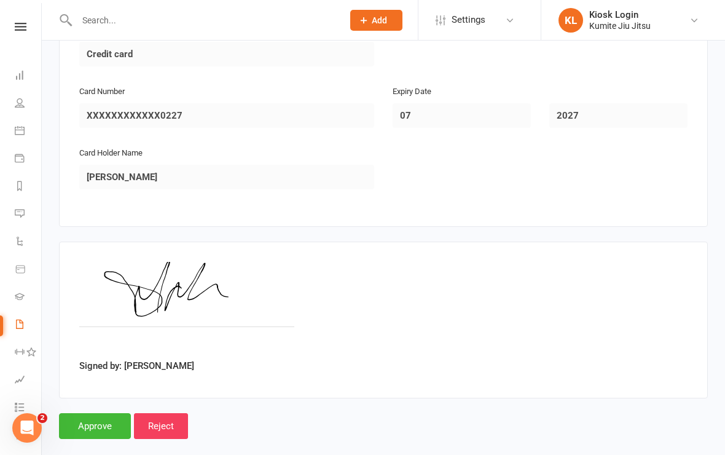
click at [104, 414] on input "Approve" at bounding box center [95, 426] width 72 height 26
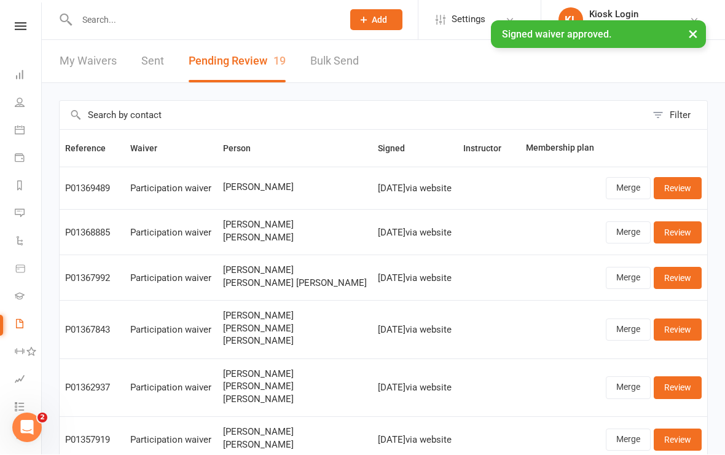
scroll to position [1, 0]
click at [20, 29] on icon at bounding box center [21, 27] width 12 height 8
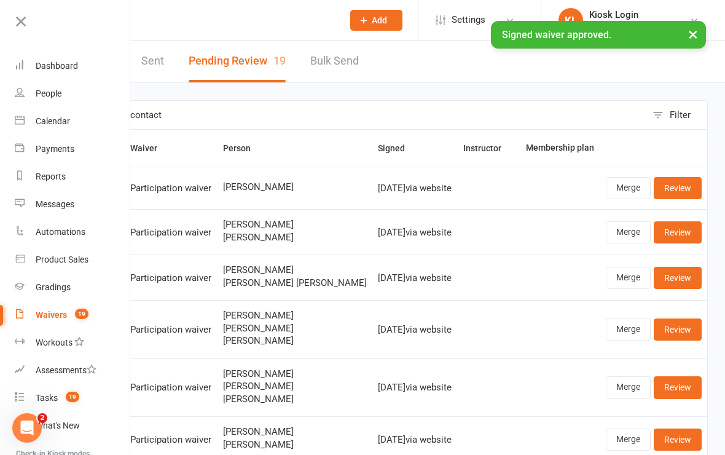
click at [74, 68] on div "Dashboard" at bounding box center [57, 66] width 42 height 10
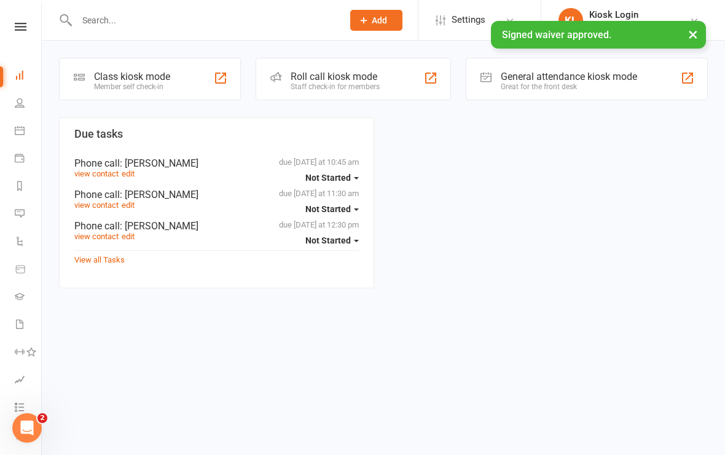
click at [190, 85] on div "Class kiosk mode Member self check-in" at bounding box center [150, 79] width 182 height 42
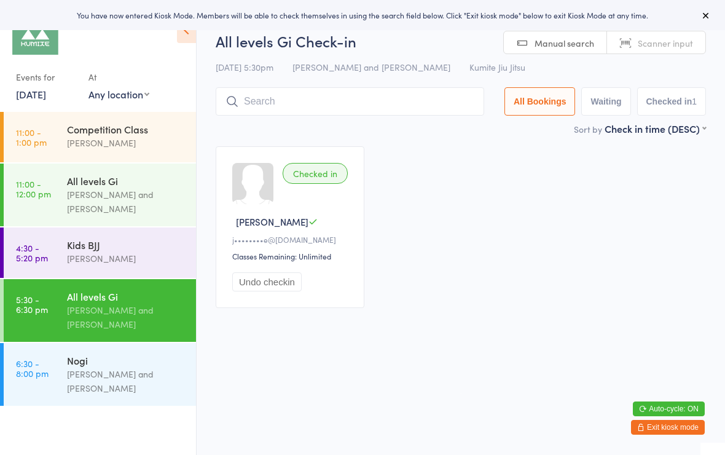
click at [297, 101] on input "search" at bounding box center [350, 101] width 268 height 28
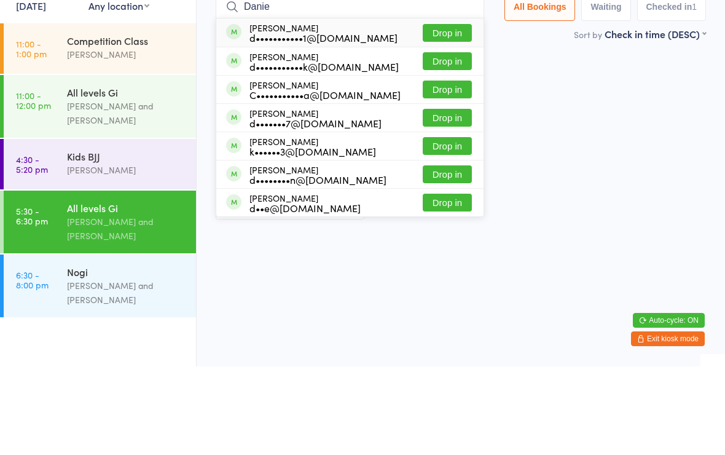
type input "Danie"
click at [444, 197] on button "Drop in" at bounding box center [447, 206] width 49 height 18
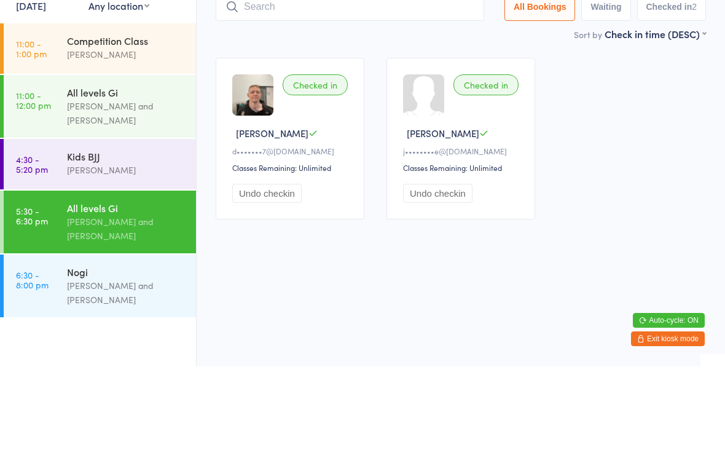
click at [648, 135] on div "Checked in [PERSON_NAME] M d•••••••7@[DOMAIN_NAME] Classes Remaining: Unlimited…" at bounding box center [461, 227] width 512 height 184
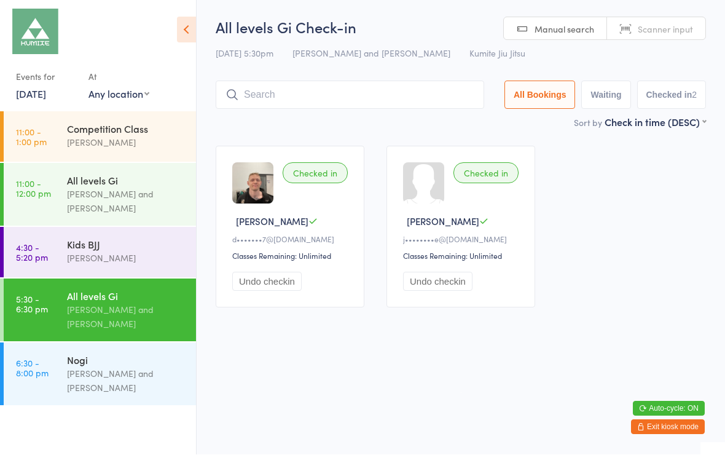
click at [392, 87] on input "search" at bounding box center [350, 95] width 268 height 28
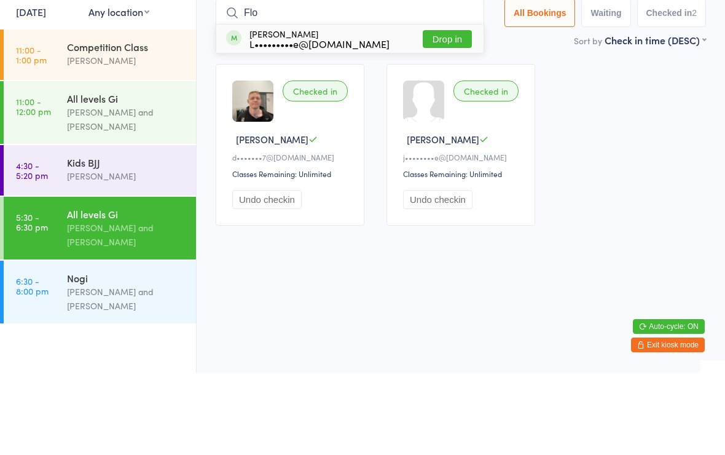
type input "Flo"
click at [444, 112] on button "Drop in" at bounding box center [447, 121] width 49 height 18
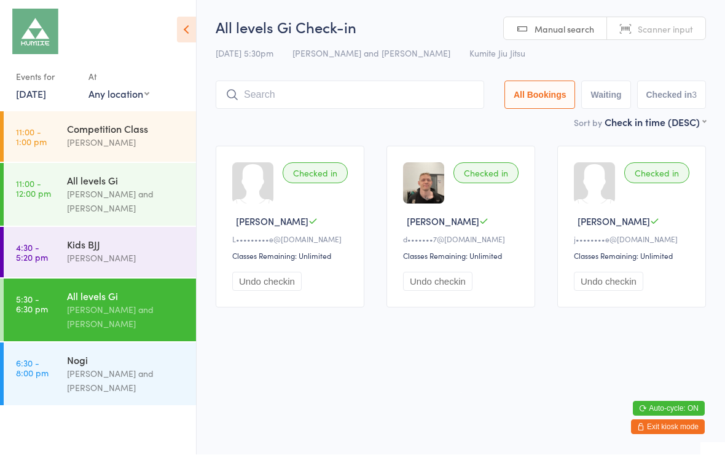
click at [416, 94] on input "search" at bounding box center [350, 95] width 268 height 28
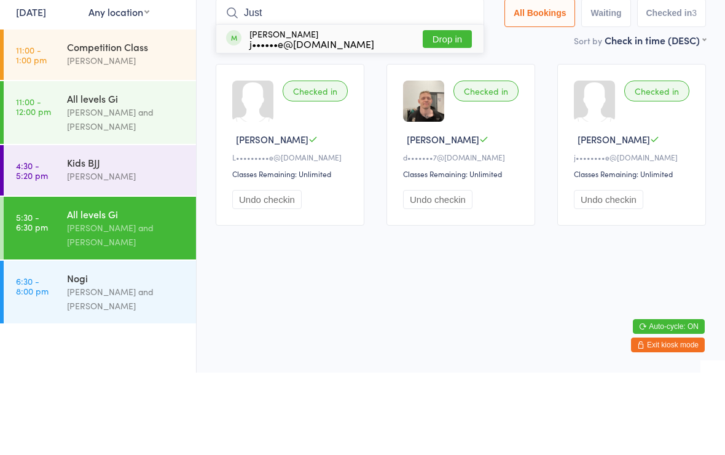
type input "Just"
click at [447, 112] on button "Drop in" at bounding box center [447, 121] width 49 height 18
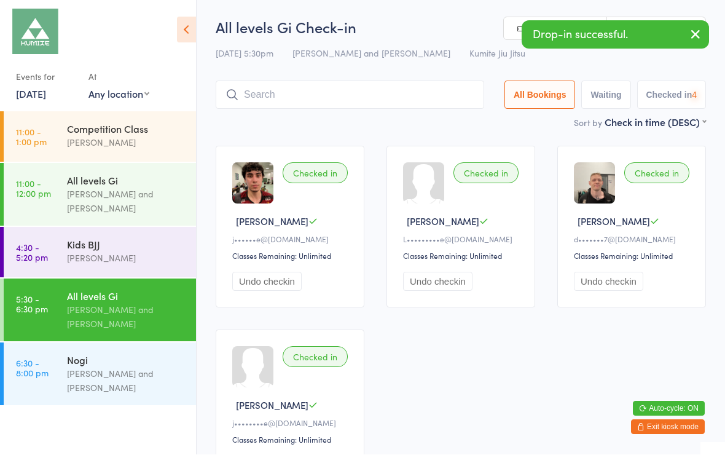
scroll to position [1, 0]
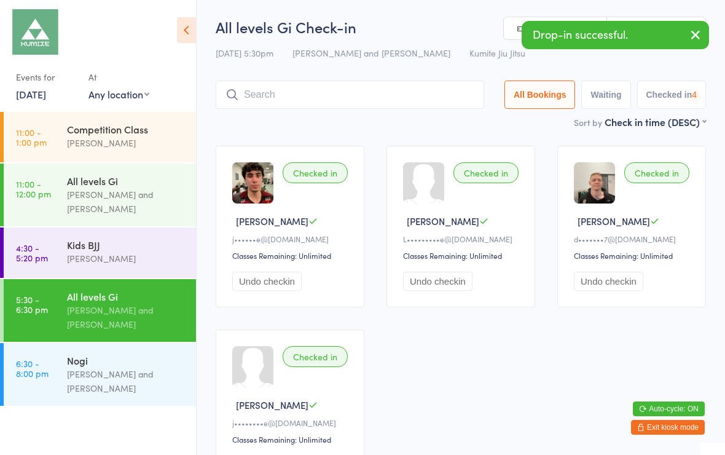
click at [138, 377] on div "Hope Douglass and Ariel Tabak" at bounding box center [126, 381] width 119 height 28
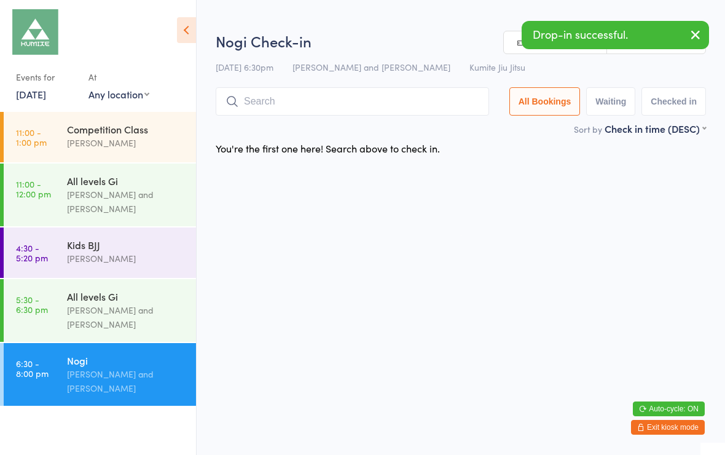
click at [408, 103] on input "search" at bounding box center [352, 101] width 273 height 28
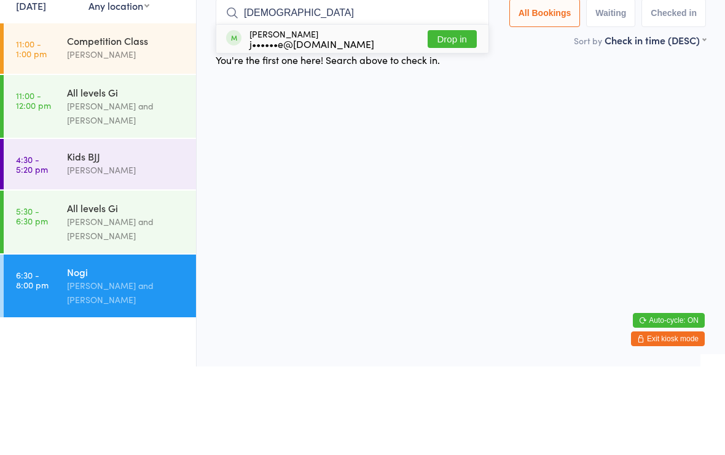
type input "Jus"
click at [459, 119] on button "Drop in" at bounding box center [452, 128] width 49 height 18
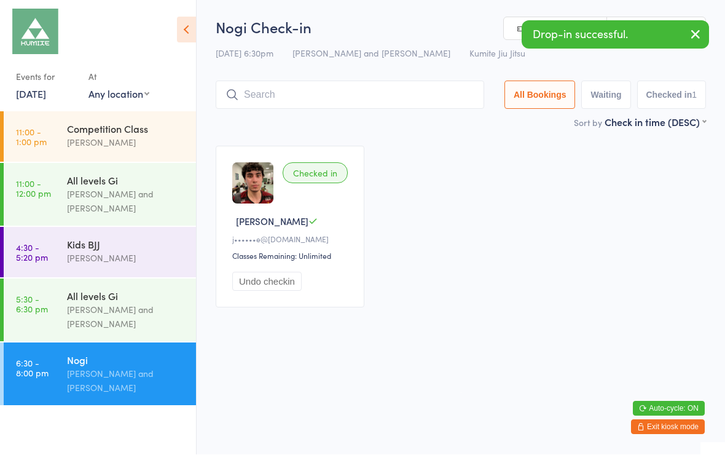
click at [431, 91] on input "search" at bounding box center [350, 95] width 268 height 28
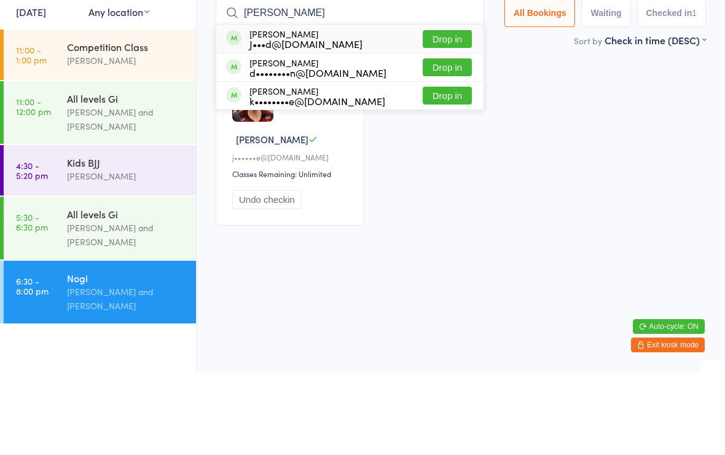
type input "Jared"
click at [443, 112] on button "Drop in" at bounding box center [447, 121] width 49 height 18
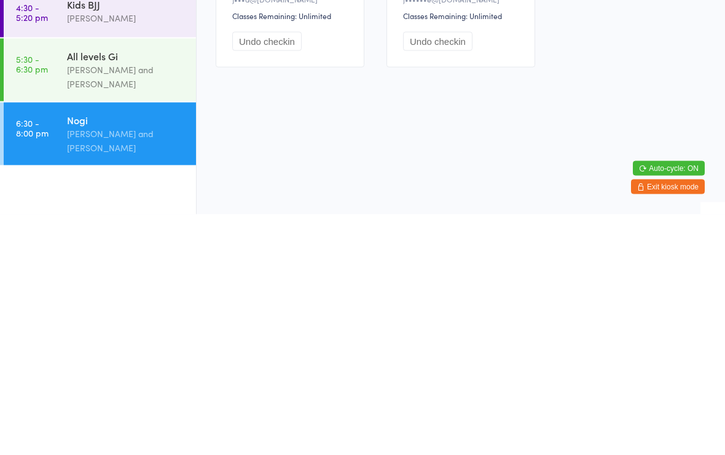
click at [106, 289] on div "All levels Gi" at bounding box center [126, 296] width 119 height 14
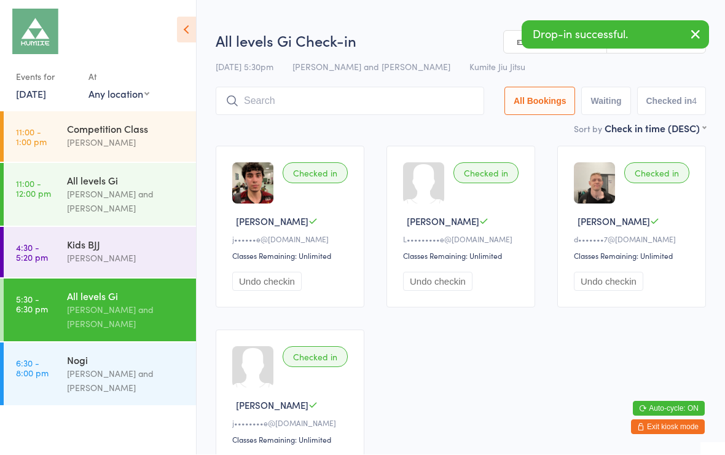
scroll to position [1, 0]
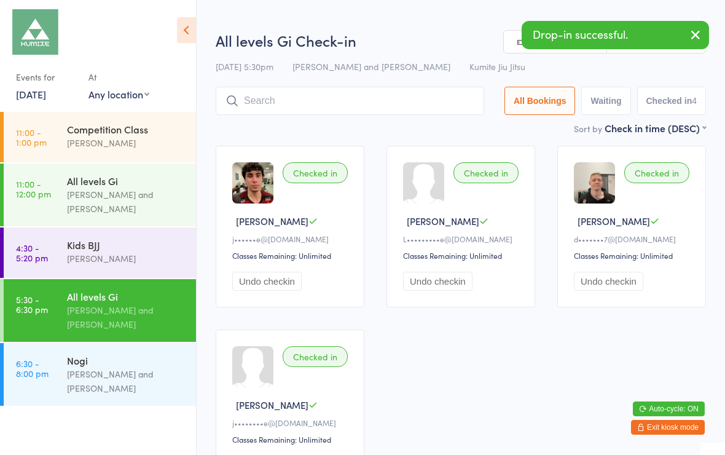
click at [384, 96] on input "search" at bounding box center [350, 101] width 268 height 28
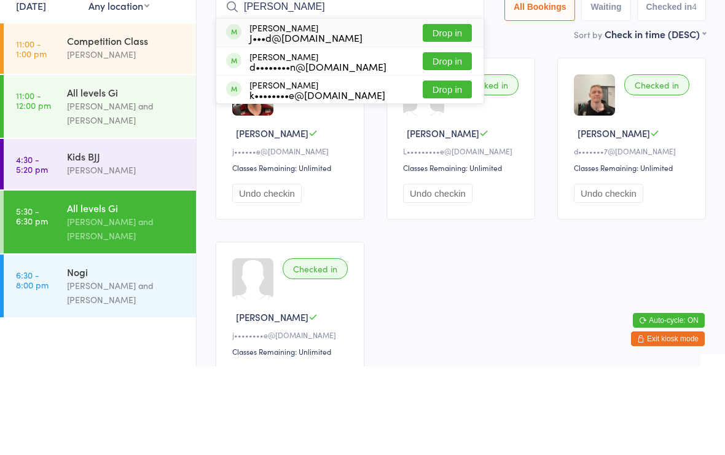
type input "Jared"
click at [437, 112] on button "Drop in" at bounding box center [447, 121] width 49 height 18
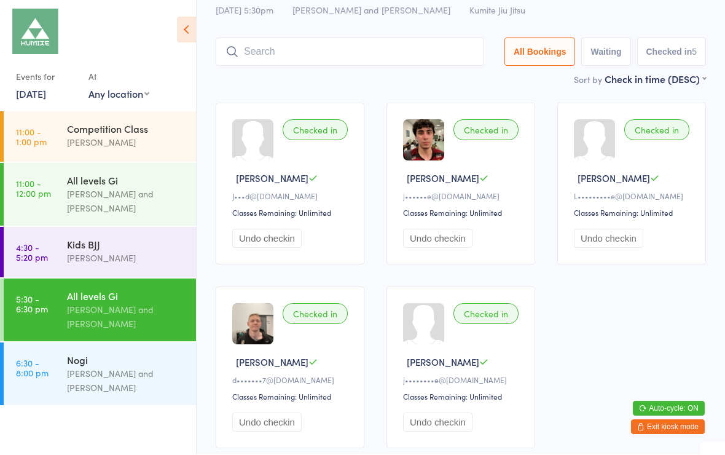
click at [296, 61] on input "search" at bounding box center [350, 52] width 268 height 28
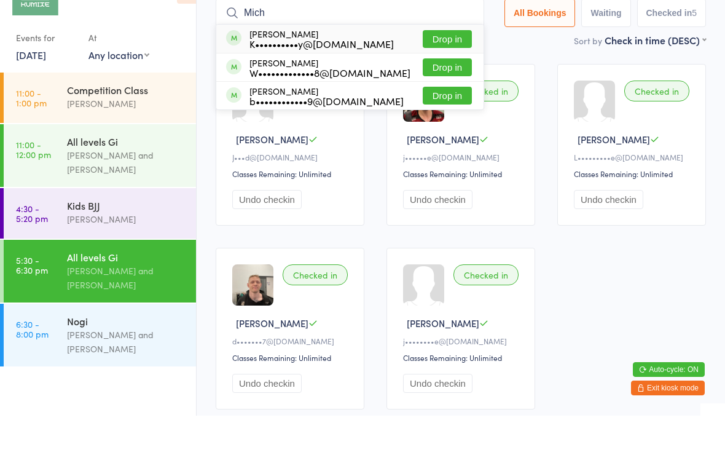
type input "Mich"
click at [451, 69] on button "Drop in" at bounding box center [447, 78] width 49 height 18
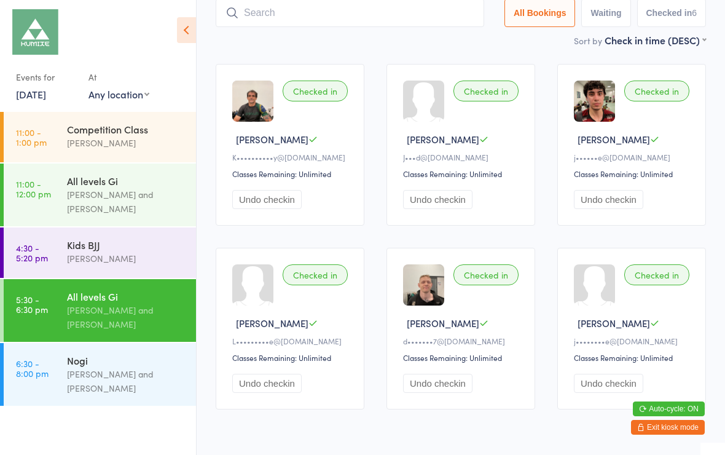
click at [353, 37] on div "Sort by Check in time (DESC) First name (ASC) First name (DESC) Last name (ASC)…" at bounding box center [461, 40] width 490 height 14
click at [358, 15] on input "search" at bounding box center [350, 13] width 268 height 28
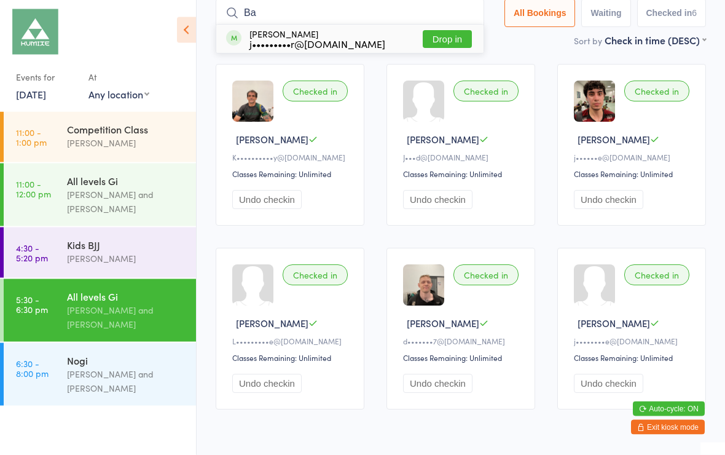
type input "B"
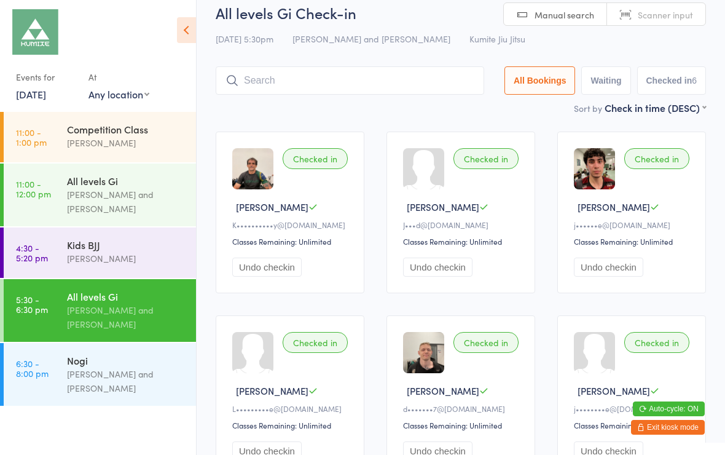
scroll to position [0, 0]
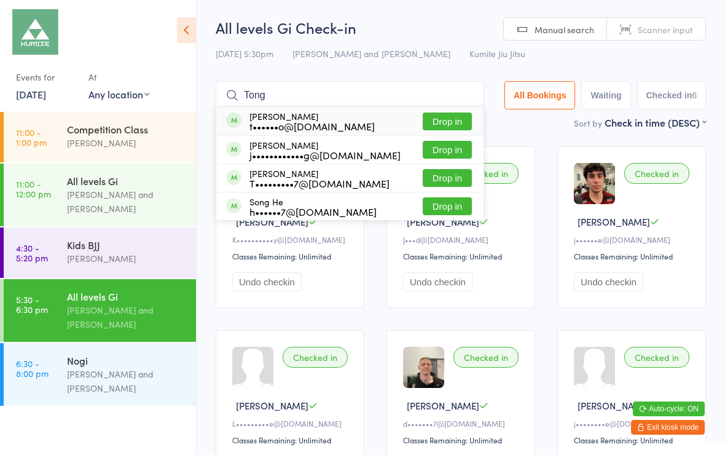
type input "Tong"
click at [448, 149] on button "Drop in" at bounding box center [447, 150] width 49 height 18
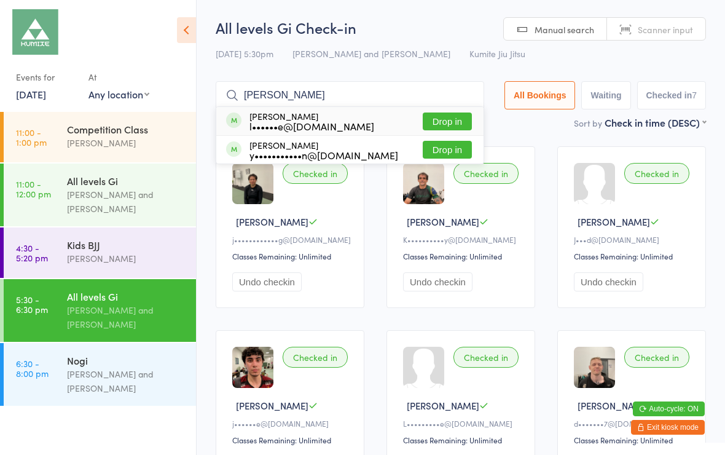
type input "Lawson"
click at [442, 120] on button "Drop in" at bounding box center [447, 121] width 49 height 18
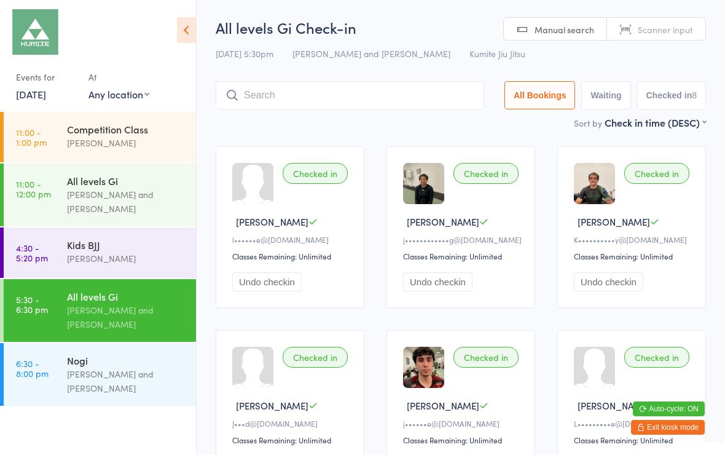
click at [281, 82] on input "search" at bounding box center [350, 95] width 268 height 28
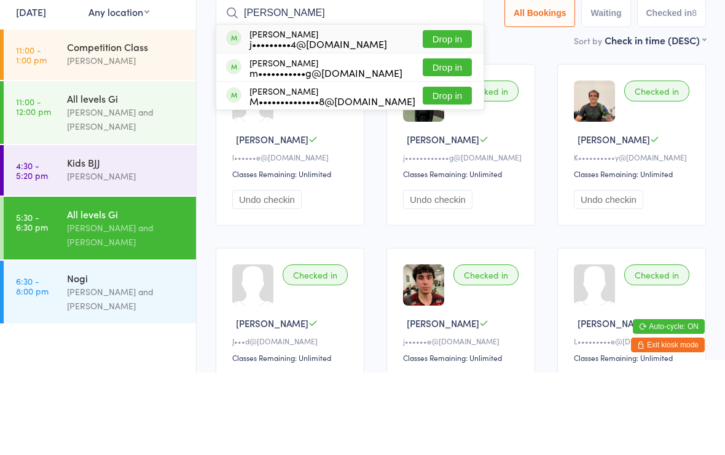
type input "Matthew"
click at [439, 141] on button "Drop in" at bounding box center [447, 150] width 49 height 18
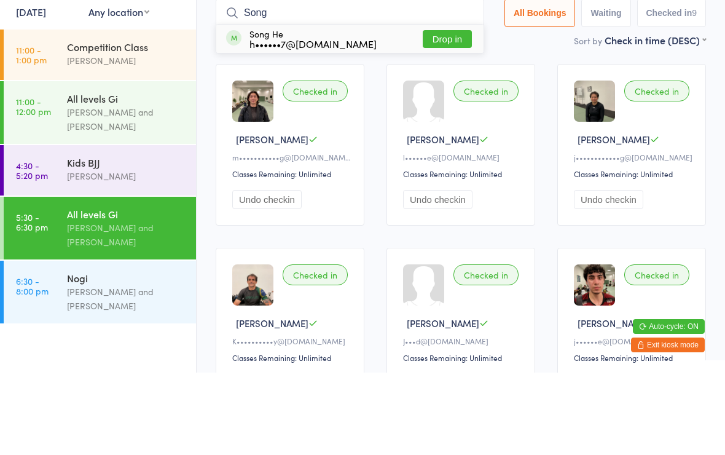
type input "Song"
click at [449, 112] on button "Drop in" at bounding box center [447, 121] width 49 height 18
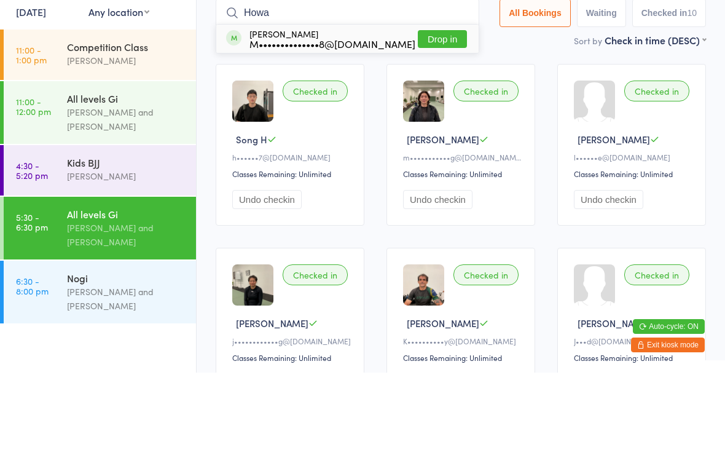
type input "Howa"
click at [274, 121] on div "M••••••••••••••8@[DOMAIN_NAME]" at bounding box center [332, 126] width 166 height 10
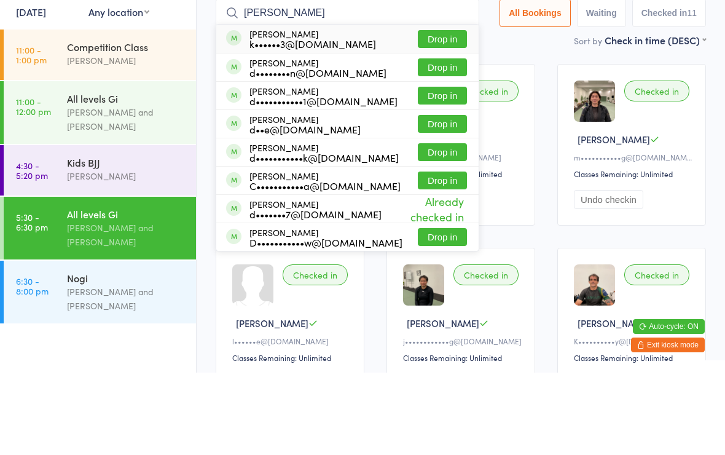
type input "Dan"
click at [441, 112] on button "Drop in" at bounding box center [442, 121] width 49 height 18
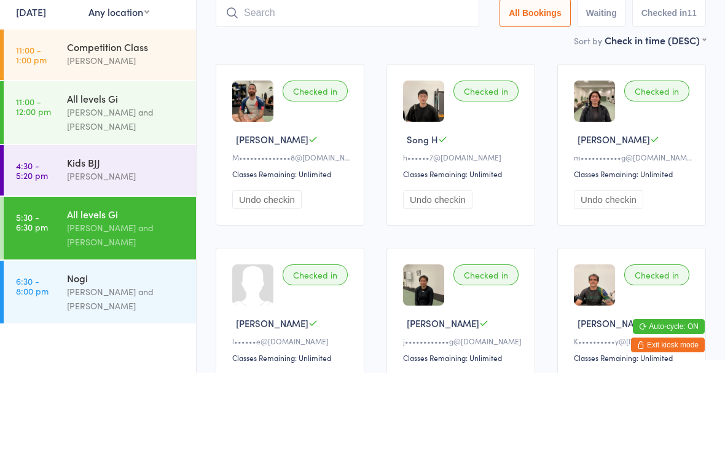
scroll to position [82, 0]
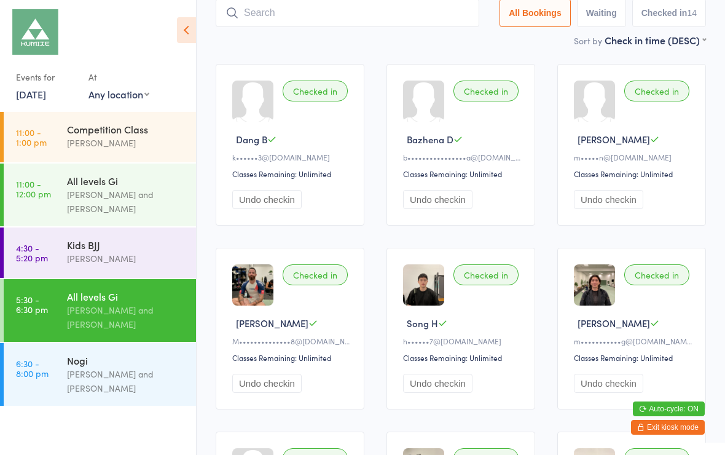
click at [419, 20] on input "search" at bounding box center [348, 13] width 264 height 28
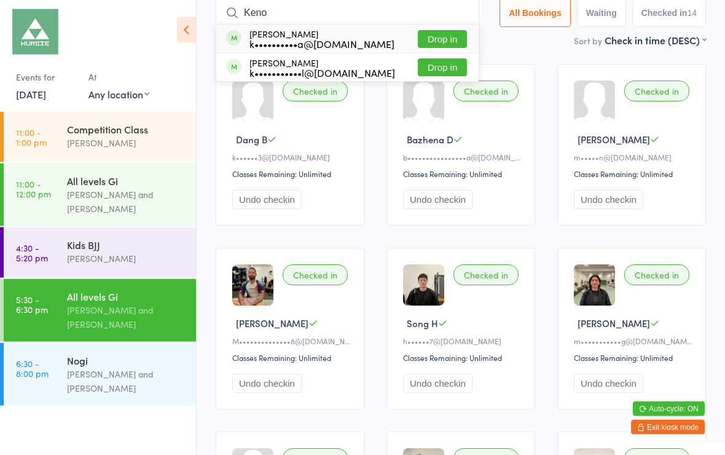
type input "Keno"
click at [431, 34] on button "Drop in" at bounding box center [442, 40] width 49 height 18
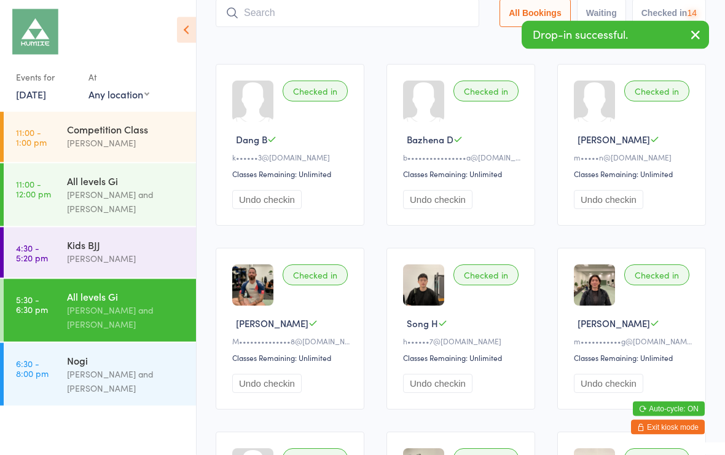
scroll to position [82, 0]
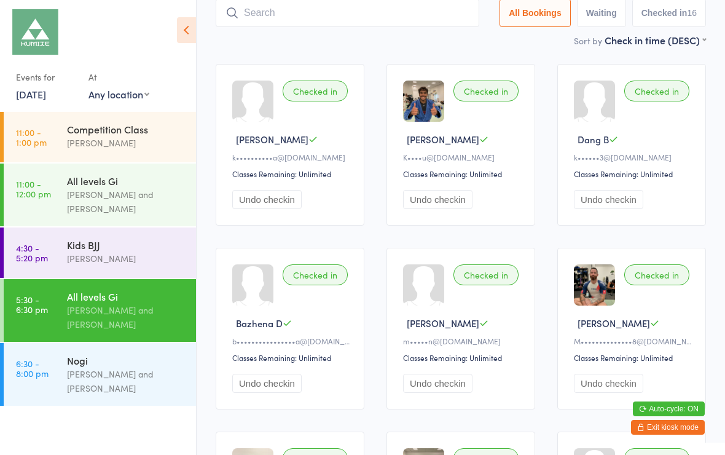
click at [272, 9] on input "search" at bounding box center [348, 13] width 264 height 28
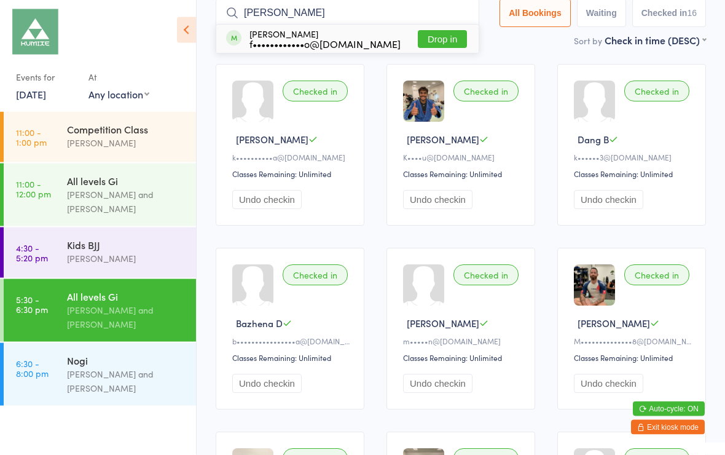
type input "Fabio"
click at [271, 39] on div "f••••••••••••o@[DOMAIN_NAME]" at bounding box center [324, 44] width 151 height 10
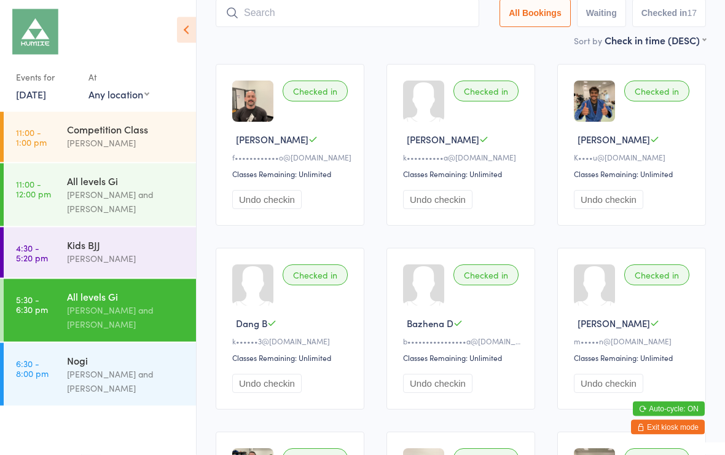
scroll to position [82, 0]
click at [671, 421] on button "Exit kiosk mode" at bounding box center [668, 427] width 74 height 15
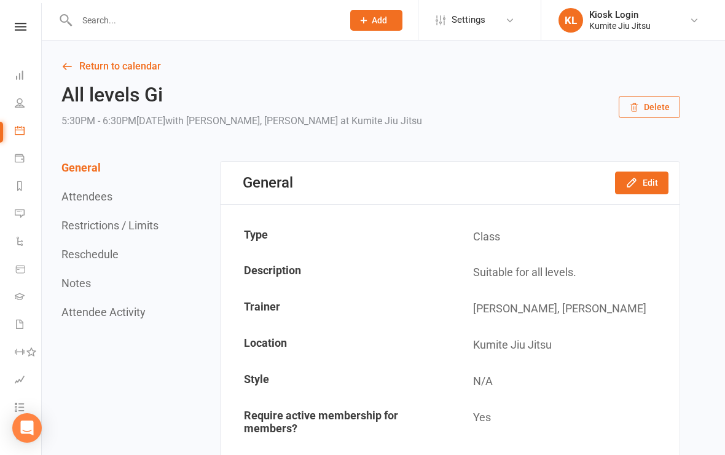
click at [213, 21] on input "text" at bounding box center [203, 20] width 261 height 17
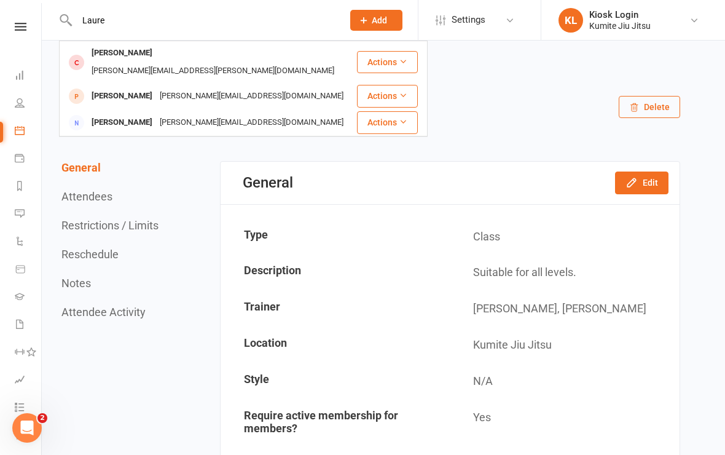
type input "Laure"
click at [172, 62] on div "[PERSON_NAME][EMAIL_ADDRESS][PERSON_NAME][DOMAIN_NAME]" at bounding box center [213, 71] width 250 height 18
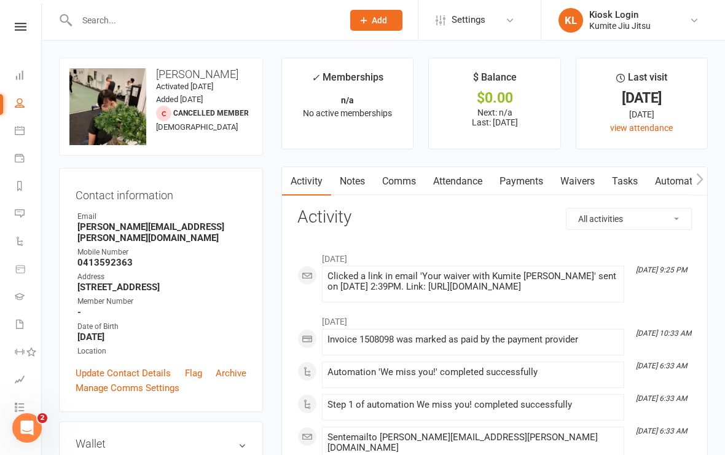
click at [582, 183] on link "Waivers" at bounding box center [578, 181] width 52 height 28
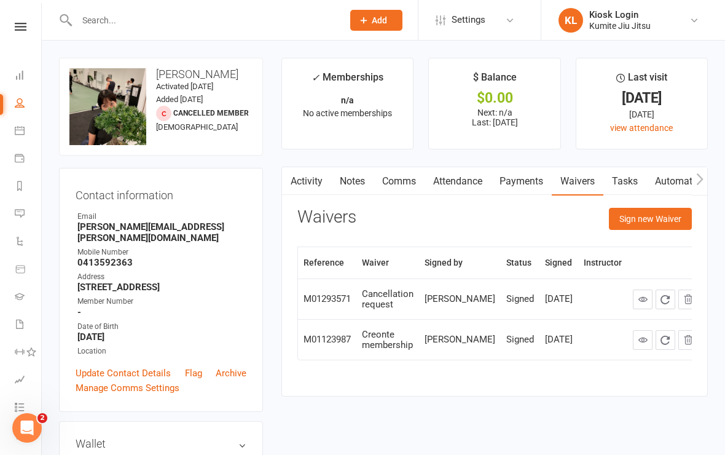
click at [657, 217] on button "Sign new Waiver" at bounding box center [650, 219] width 83 height 22
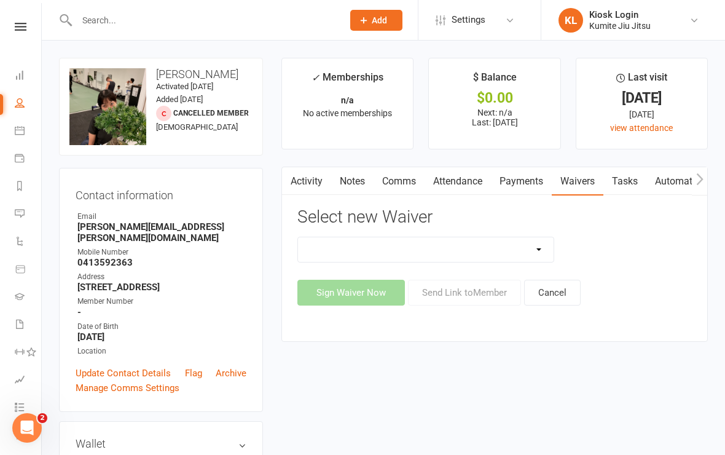
click at [553, 252] on select "10 x class pass Cancellation request Creonte membership Foundation membership I…" at bounding box center [426, 249] width 256 height 25
select select "12006"
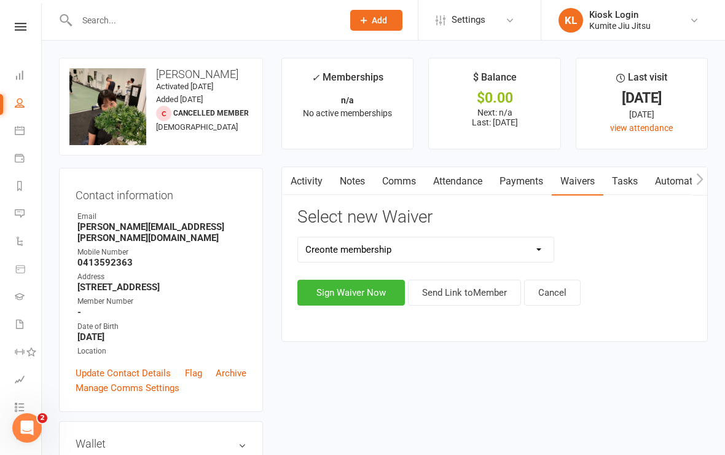
click at [359, 292] on button "Sign Waiver Now" at bounding box center [350, 292] width 107 height 26
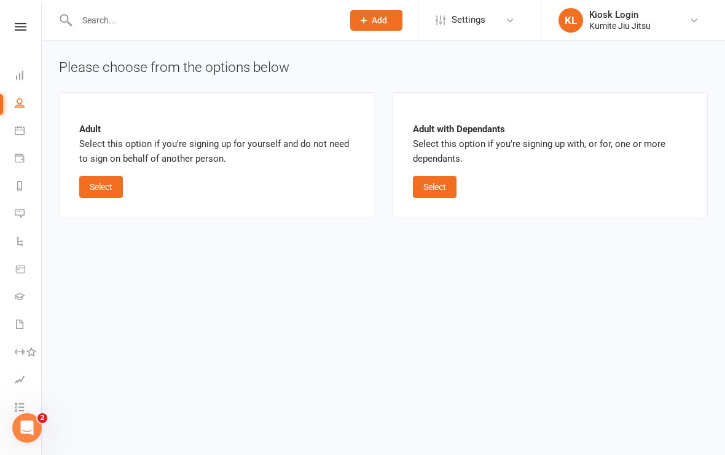
click at [107, 190] on button "Select" at bounding box center [101, 187] width 44 height 22
select select "bank_account"
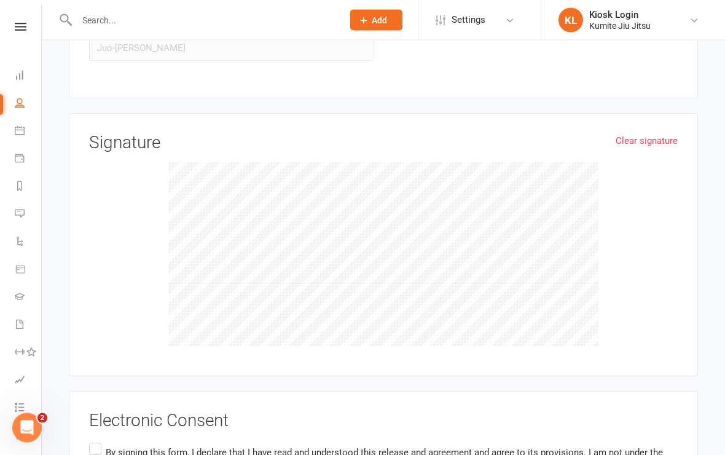
scroll to position [1944, 0]
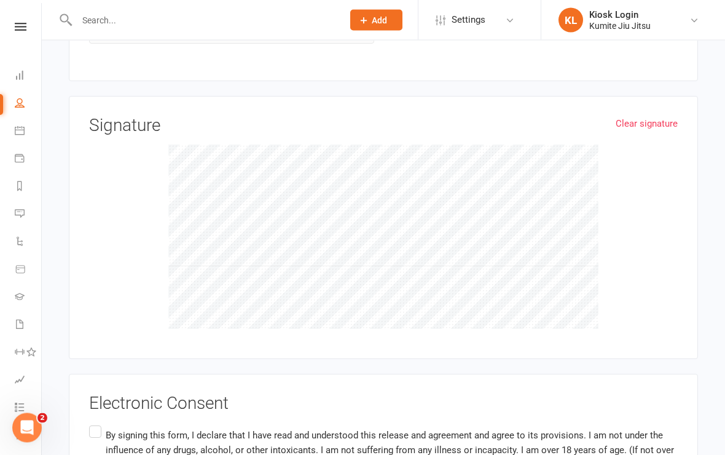
click at [101, 423] on label "By signing this form, I declare that I have read and understood this release an…" at bounding box center [383, 449] width 588 height 53
click at [97, 423] on input "By signing this form, I declare that I have read and understood this release an…" at bounding box center [93, 423] width 8 height 0
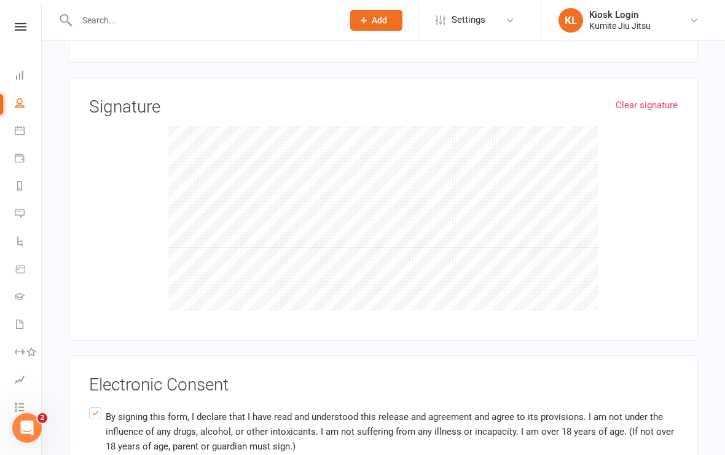
scroll to position [2051, 0]
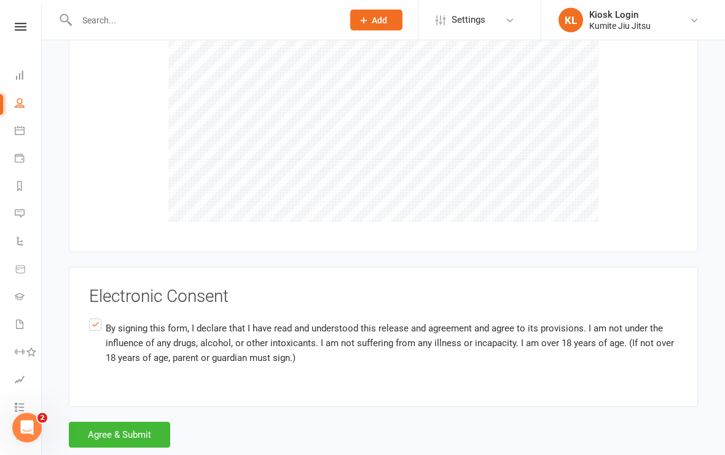
click at [138, 422] on button "Agree & Submit" at bounding box center [119, 435] width 101 height 26
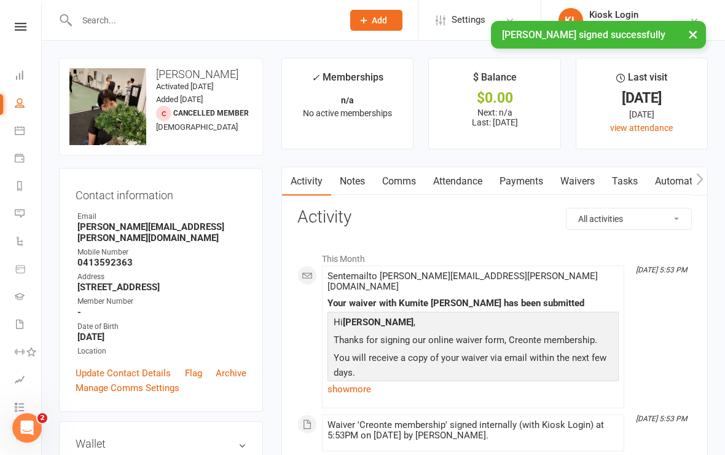
click at [27, 29] on link at bounding box center [21, 27] width 44 height 8
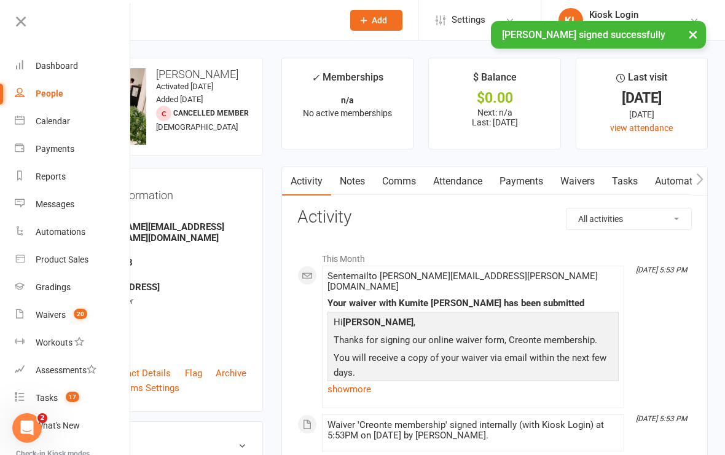
click at [85, 316] on span "20" at bounding box center [81, 313] width 14 height 10
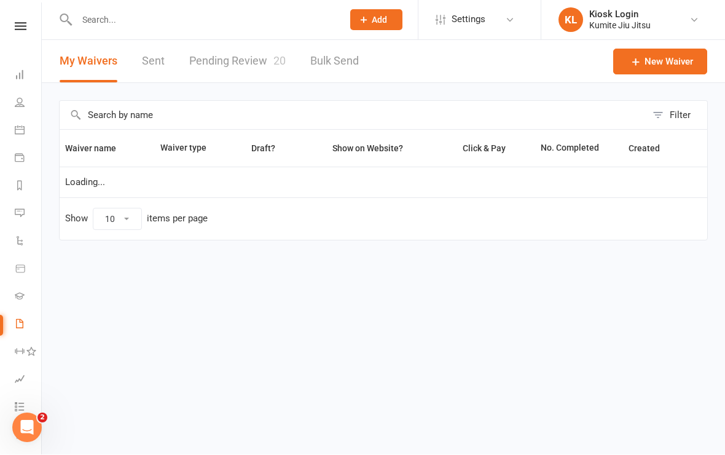
scroll to position [1, 0]
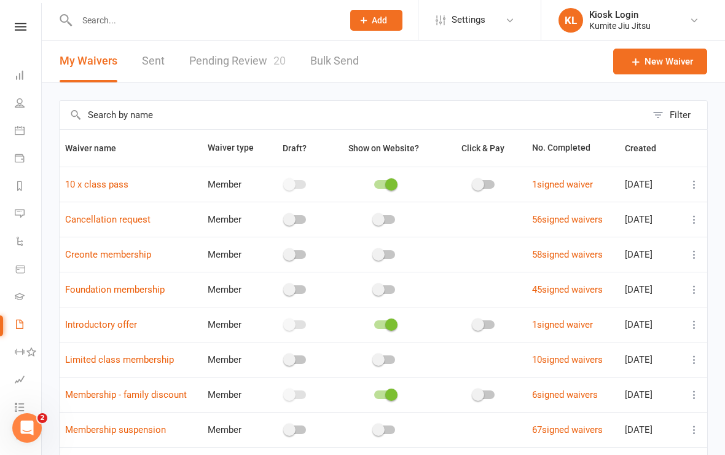
click at [263, 66] on link "Pending Review 20" at bounding box center [237, 61] width 96 height 42
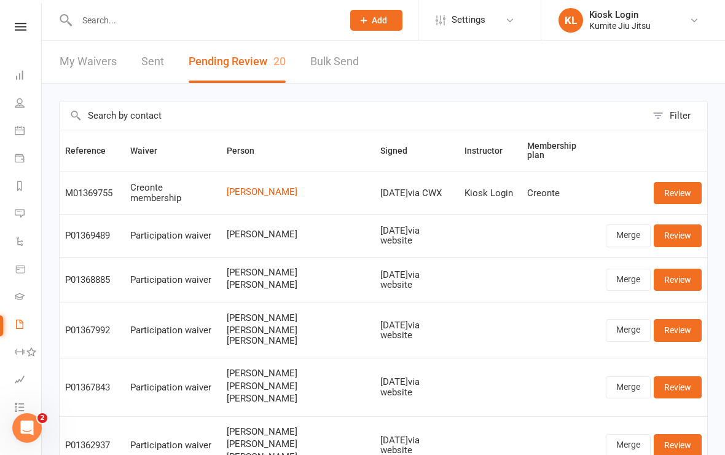
click at [689, 186] on link "Review" at bounding box center [678, 193] width 48 height 22
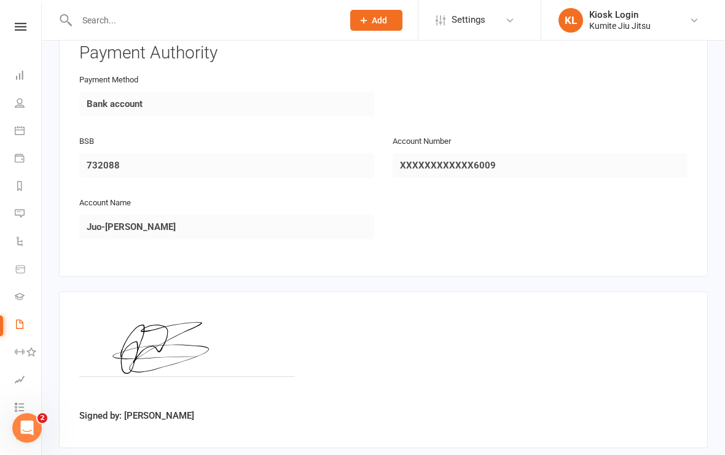
scroll to position [1131, 0]
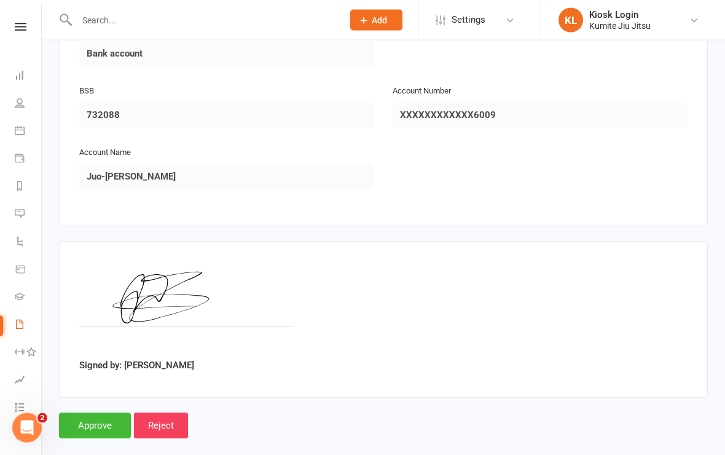
click at [98, 416] on input "Approve" at bounding box center [95, 426] width 72 height 26
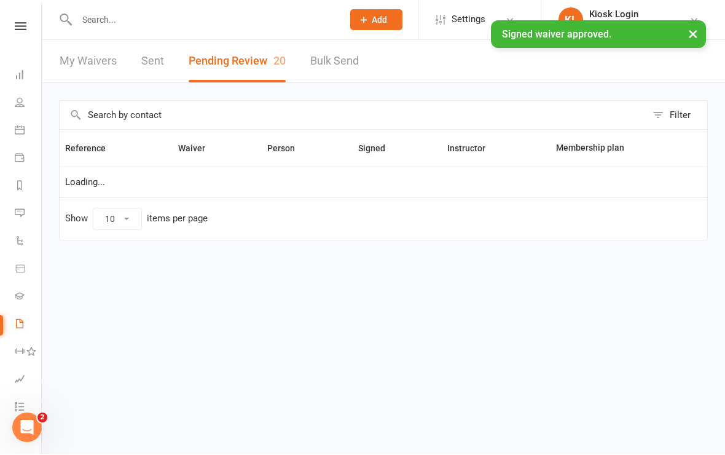
scroll to position [1, 0]
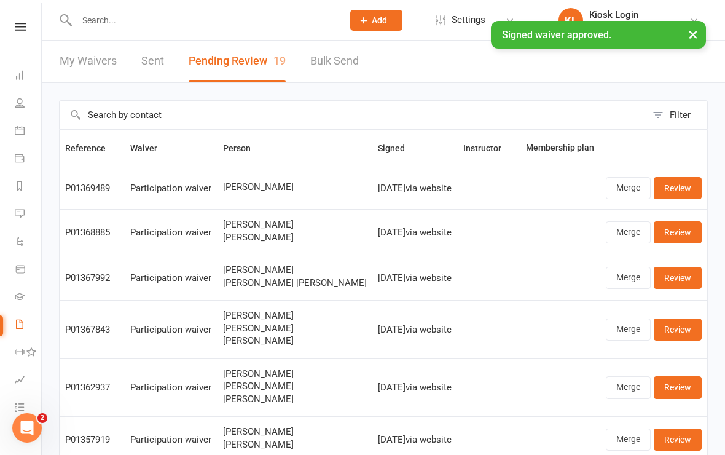
click at [20, 23] on icon at bounding box center [21, 27] width 12 height 8
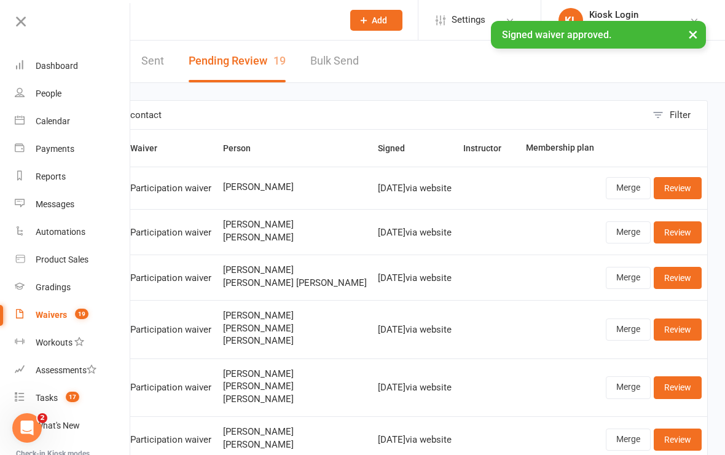
click at [69, 69] on div "Dashboard" at bounding box center [57, 66] width 42 height 10
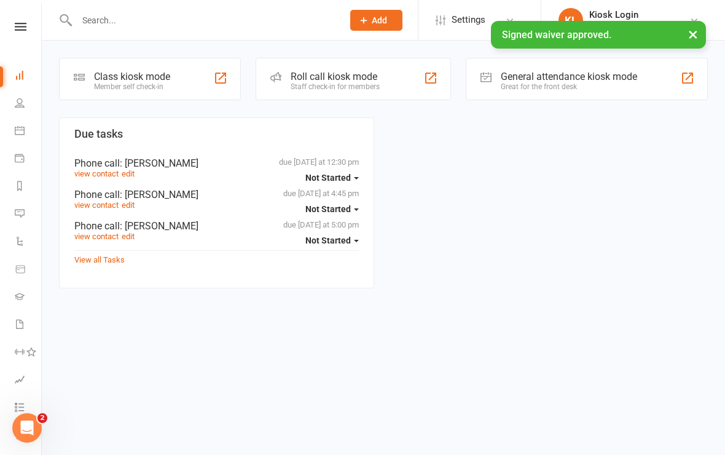
click at [155, 80] on div "Class kiosk mode" at bounding box center [132, 77] width 76 height 12
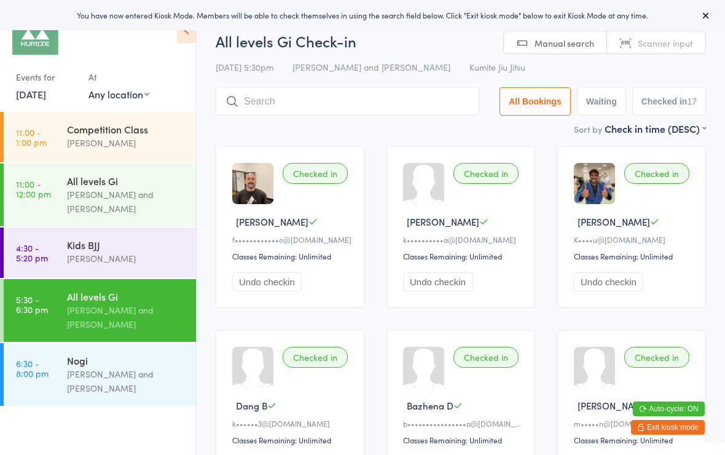
click at [389, 101] on input "search" at bounding box center [348, 101] width 264 height 28
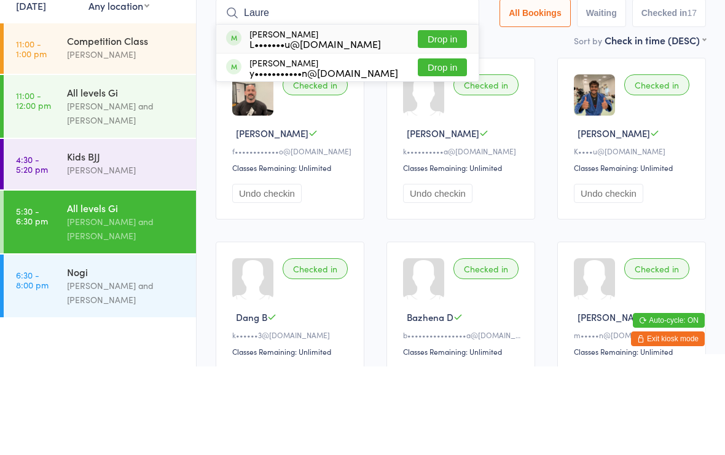
type input "Laure"
click at [444, 119] on button "Drop in" at bounding box center [442, 128] width 49 height 18
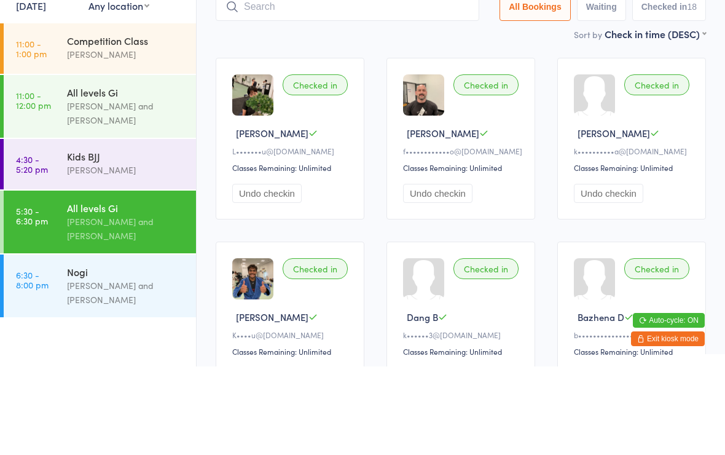
scroll to position [88, 0]
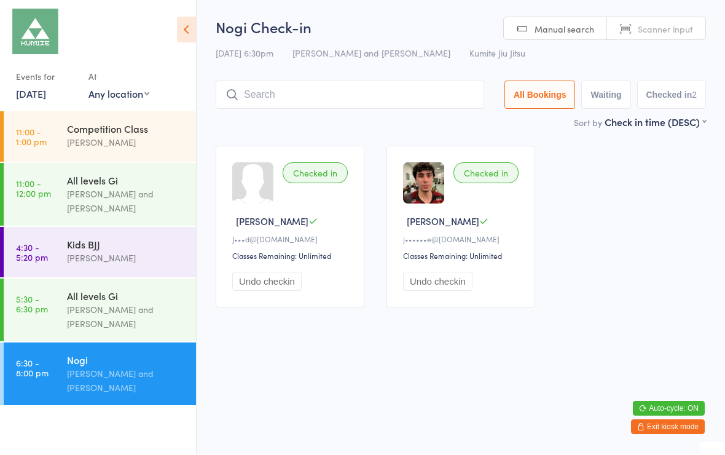
click at [303, 87] on input "search" at bounding box center [350, 95] width 268 height 28
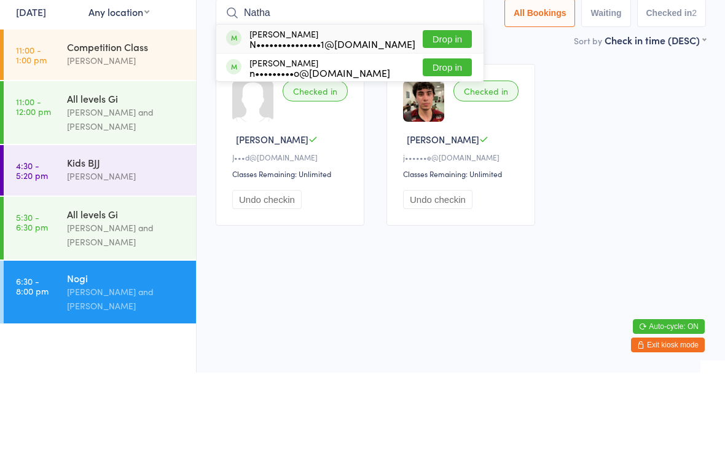
type input "Natha"
click at [455, 112] on button "Drop in" at bounding box center [447, 121] width 49 height 18
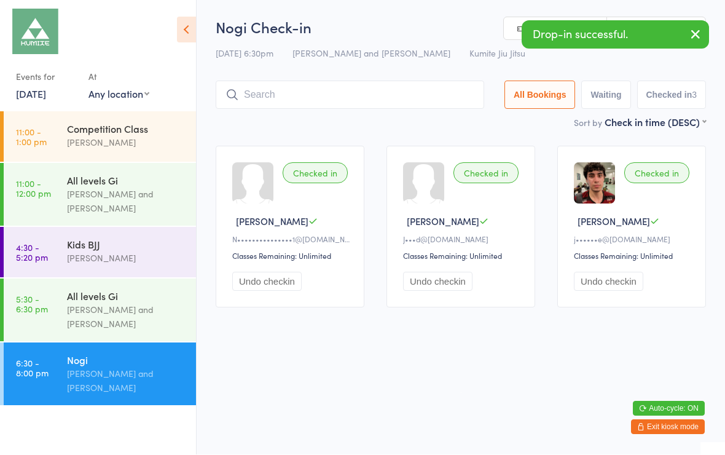
click at [253, 101] on input "search" at bounding box center [350, 95] width 268 height 28
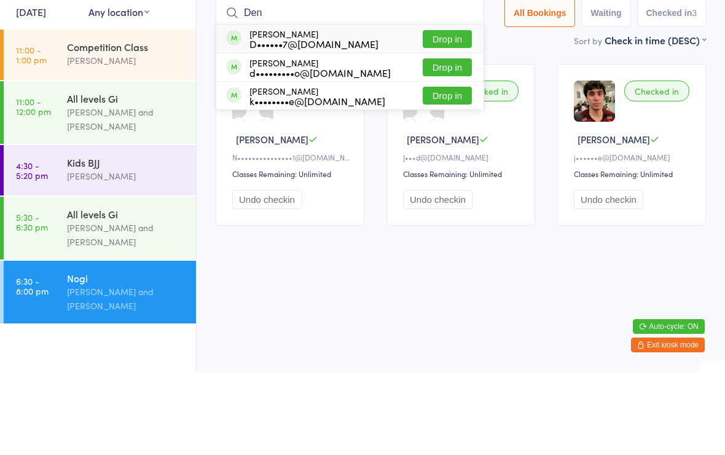
type input "Den"
click at [424, 141] on button "Drop in" at bounding box center [447, 150] width 49 height 18
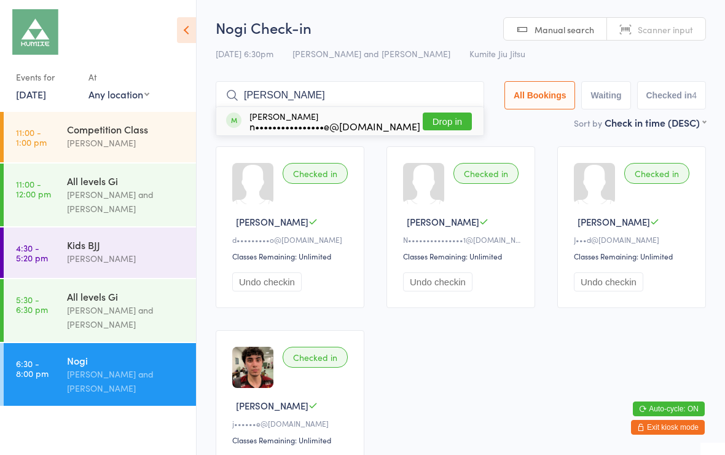
type input "[PERSON_NAME]"
click at [444, 114] on button "Drop in" at bounding box center [447, 121] width 49 height 18
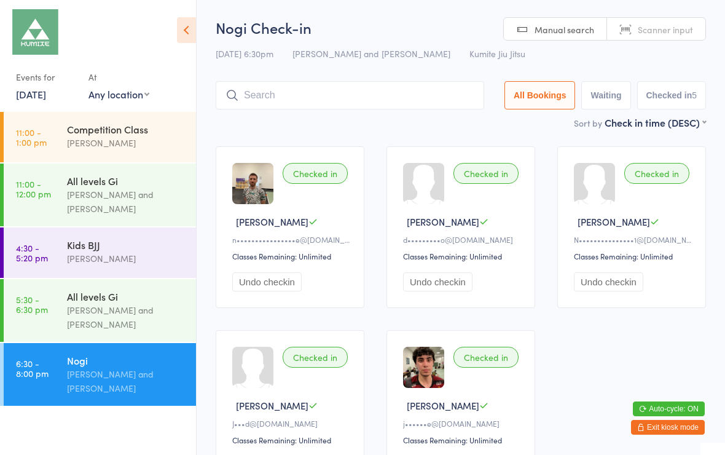
click at [318, 96] on input "search" at bounding box center [350, 95] width 268 height 28
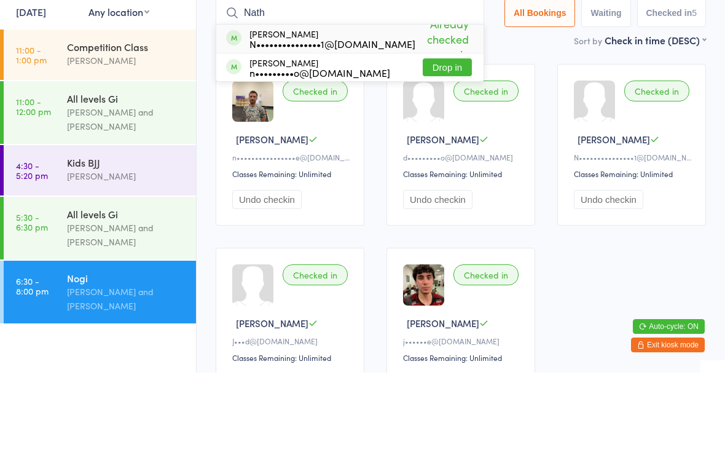
type input "Nath"
click at [440, 141] on button "Drop in" at bounding box center [447, 150] width 49 height 18
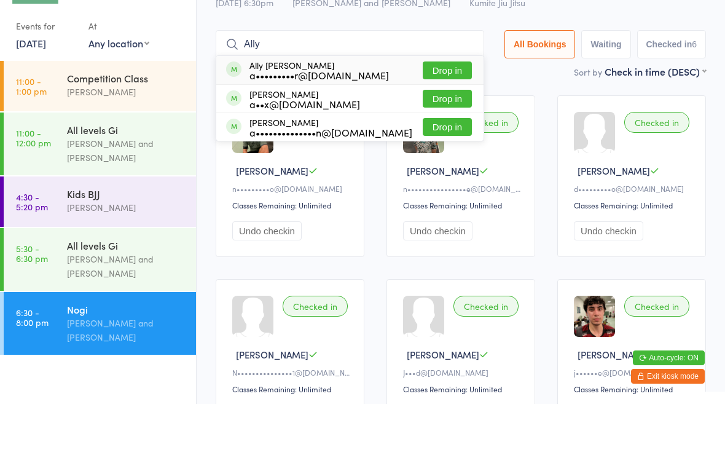
type input "Ally"
click at [444, 112] on button "Drop in" at bounding box center [447, 121] width 49 height 18
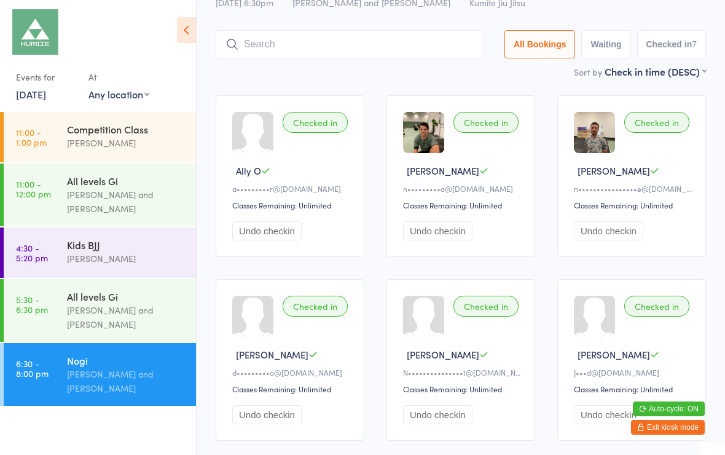
click at [354, 41] on input "search" at bounding box center [350, 44] width 268 height 28
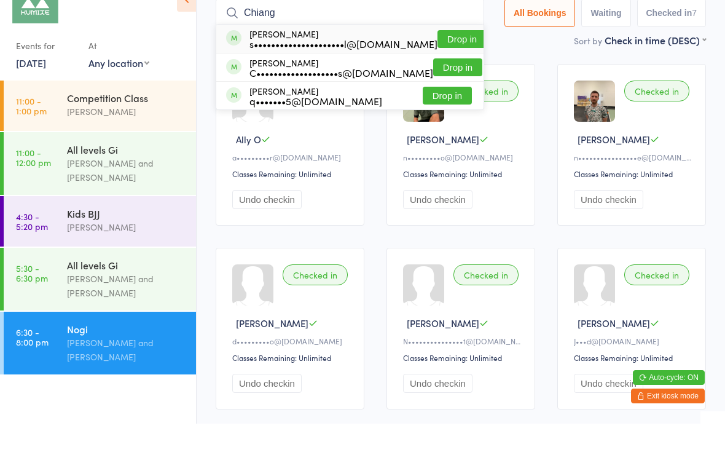
type input "Chiang"
click at [437, 61] on button "Drop in" at bounding box center [461, 70] width 49 height 18
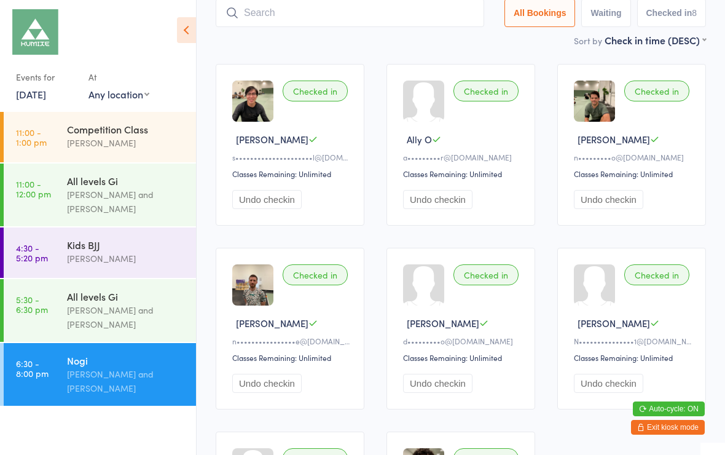
click at [290, 15] on input "search" at bounding box center [350, 13] width 268 height 28
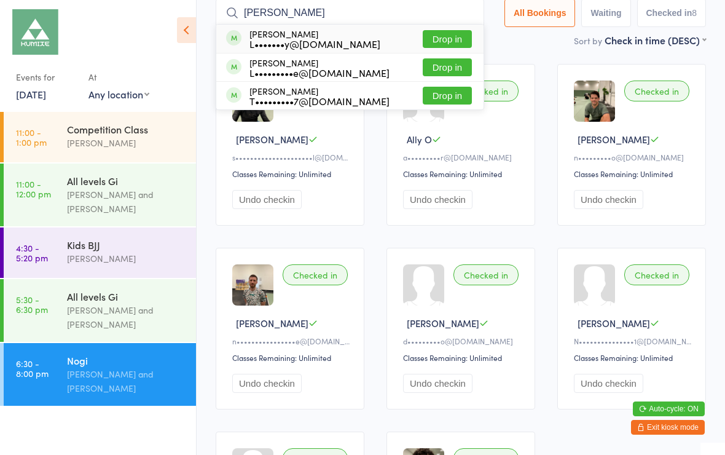
type input "[PERSON_NAME]"
click at [429, 37] on button "Drop in" at bounding box center [447, 39] width 49 height 18
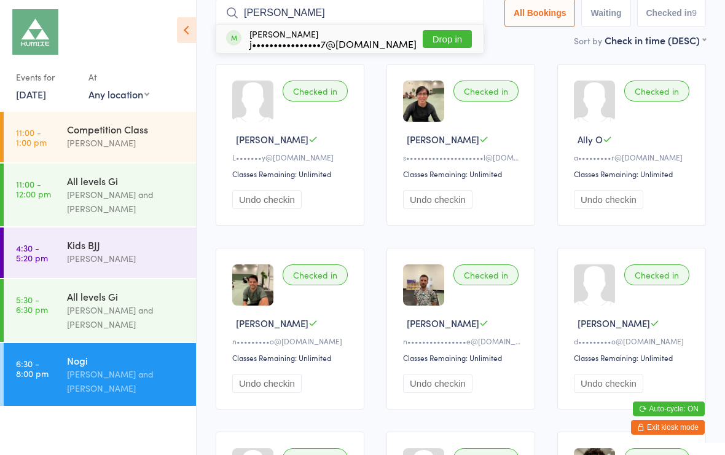
type input "[PERSON_NAME]"
click at [433, 43] on button "Drop in" at bounding box center [447, 39] width 49 height 18
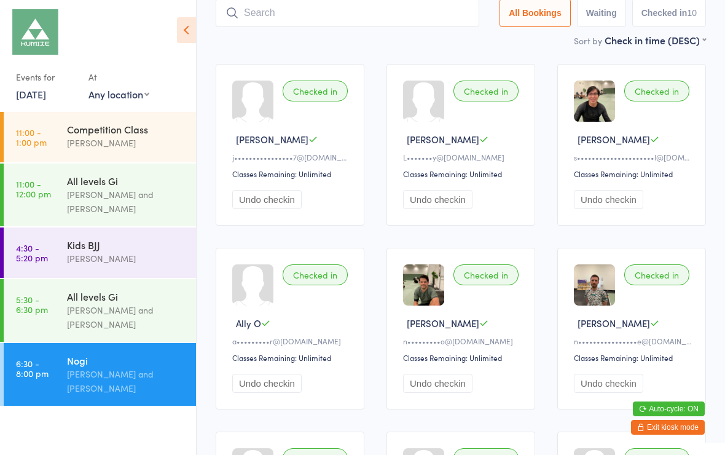
click at [277, 2] on input "search" at bounding box center [348, 13] width 264 height 28
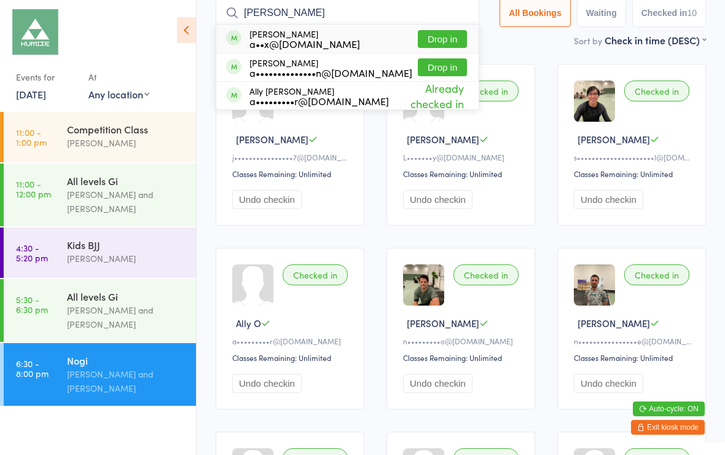
type input "[PERSON_NAME]"
click at [434, 34] on button "Drop in" at bounding box center [442, 39] width 49 height 18
